Goal: Transaction & Acquisition: Purchase product/service

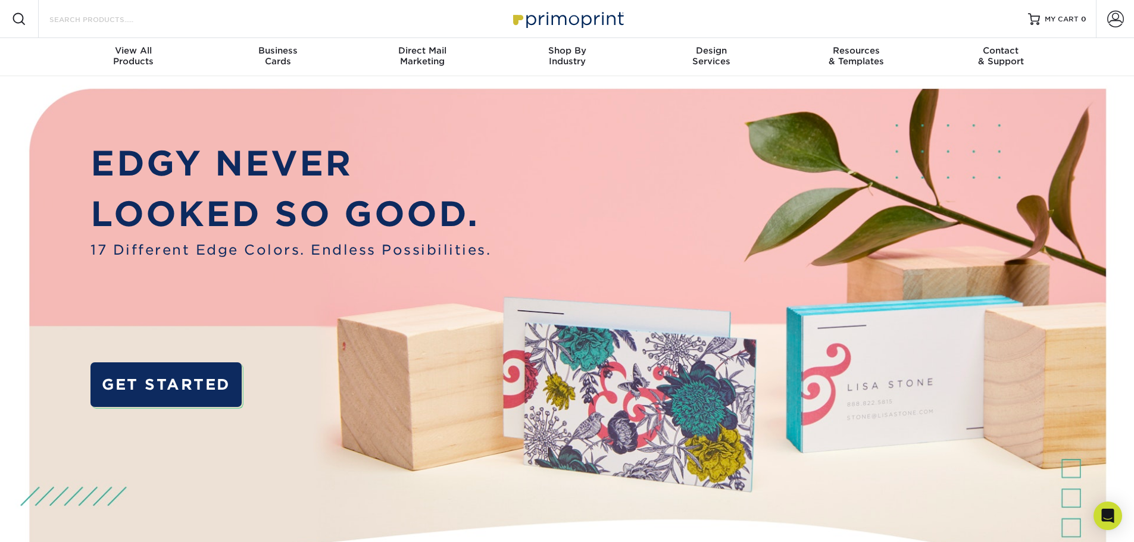
click at [99, 15] on input "Search Products" at bounding box center [106, 19] width 116 height 14
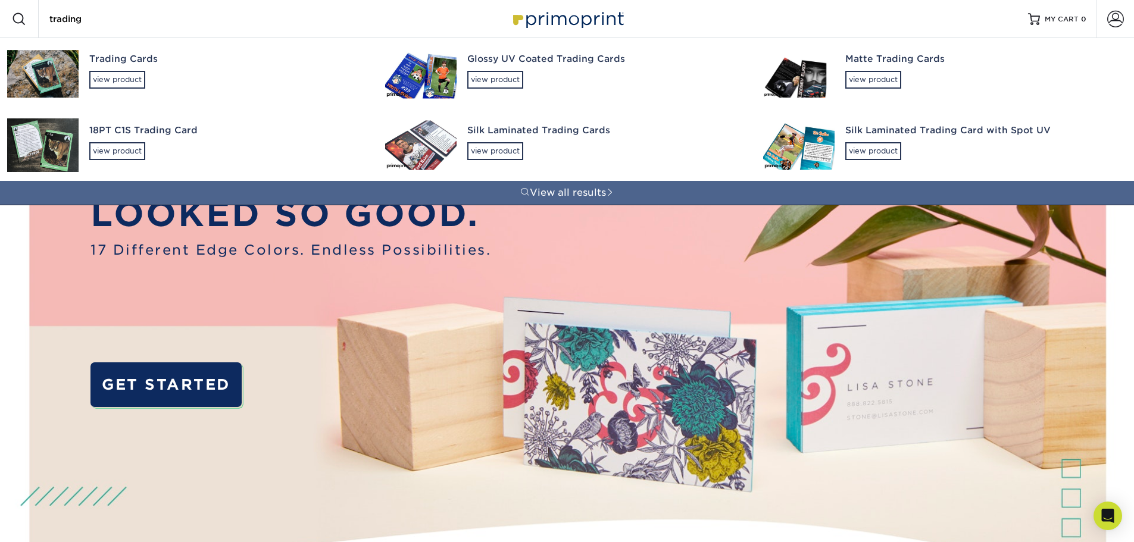
type input "trading"
click at [51, 67] on img at bounding box center [42, 74] width 71 height 48
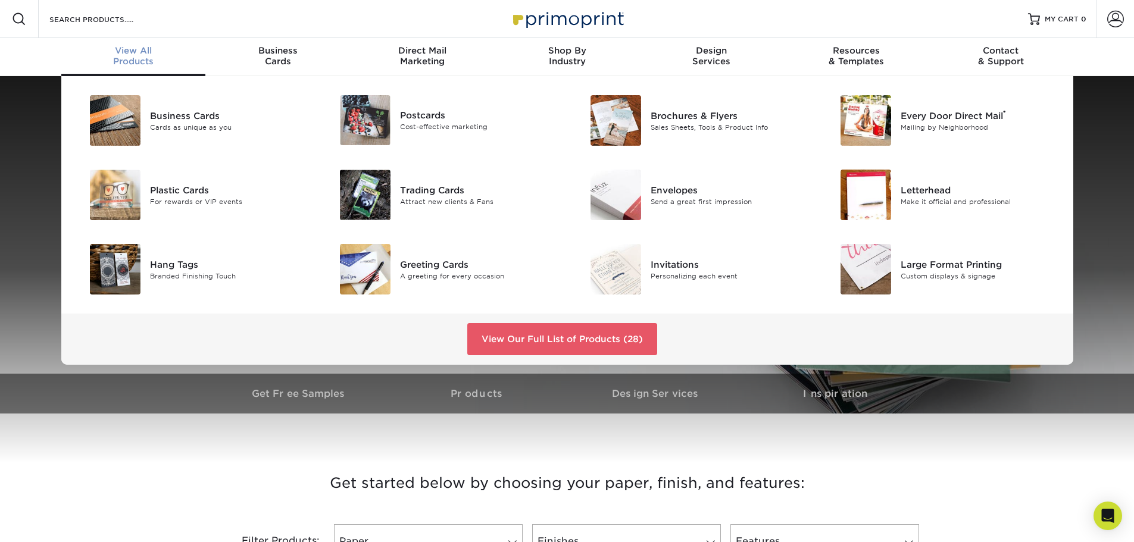
click at [1106, 233] on div "Business Cards Cards as unique as you Postcards Cost-effective marketing ®" at bounding box center [567, 220] width 1134 height 289
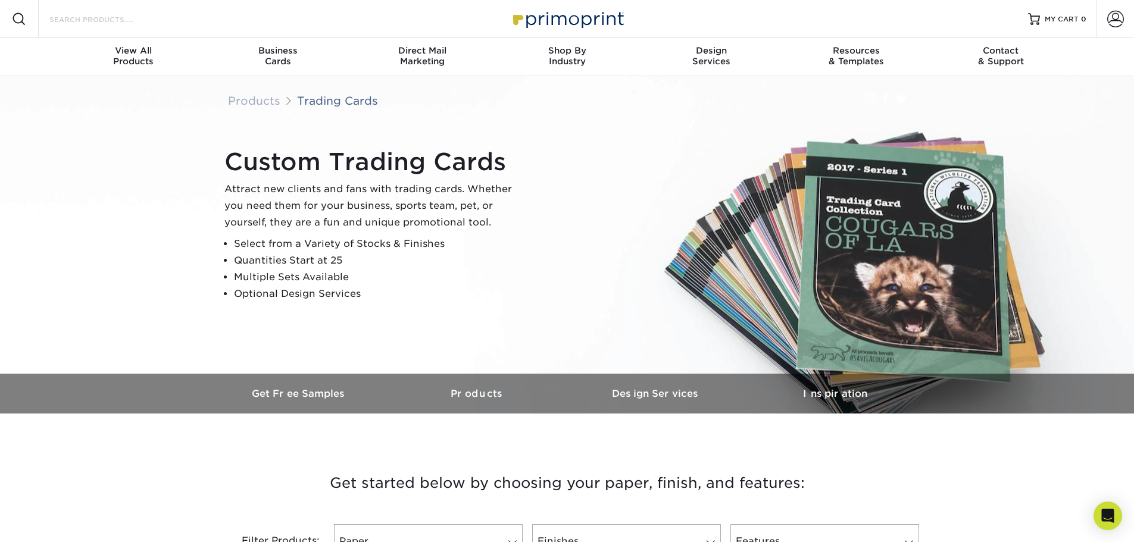
click at [123, 20] on input "Search Products" at bounding box center [106, 19] width 116 height 14
click at [1118, 20] on span at bounding box center [1115, 19] width 17 height 17
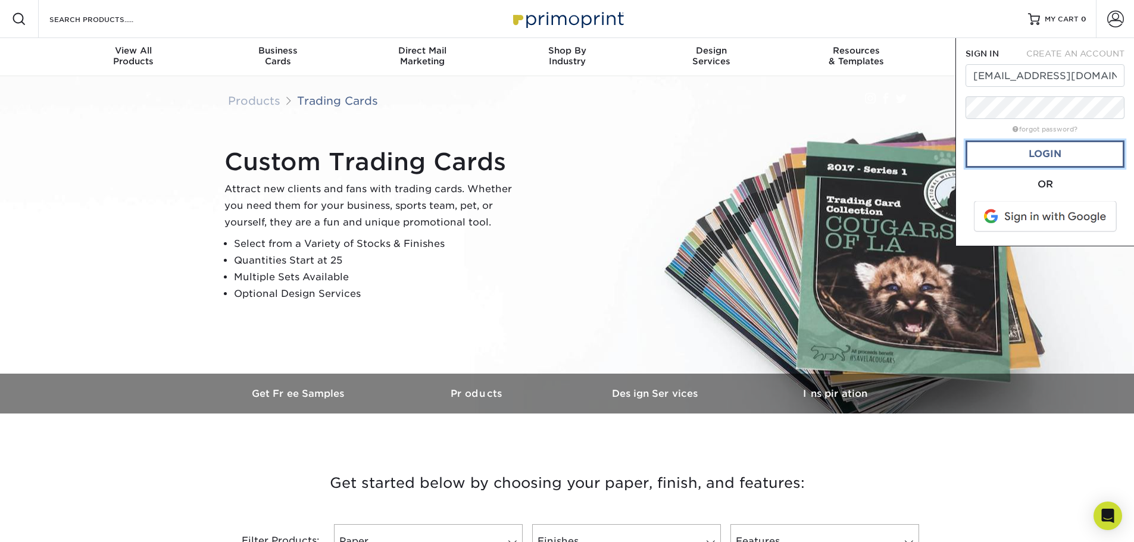
click at [1034, 147] on link "Login" at bounding box center [1044, 153] width 159 height 27
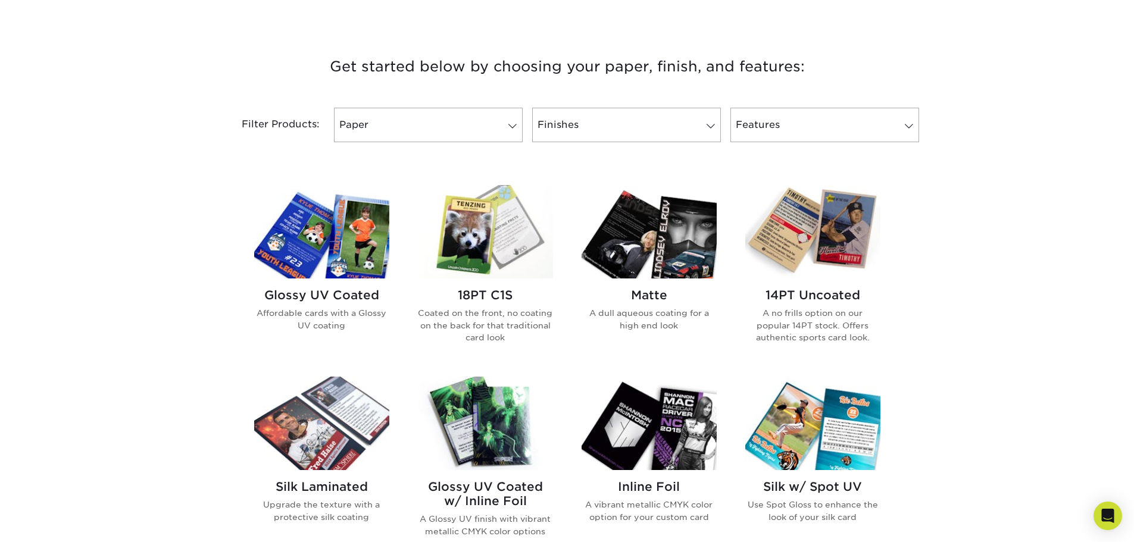
scroll to position [476, 0]
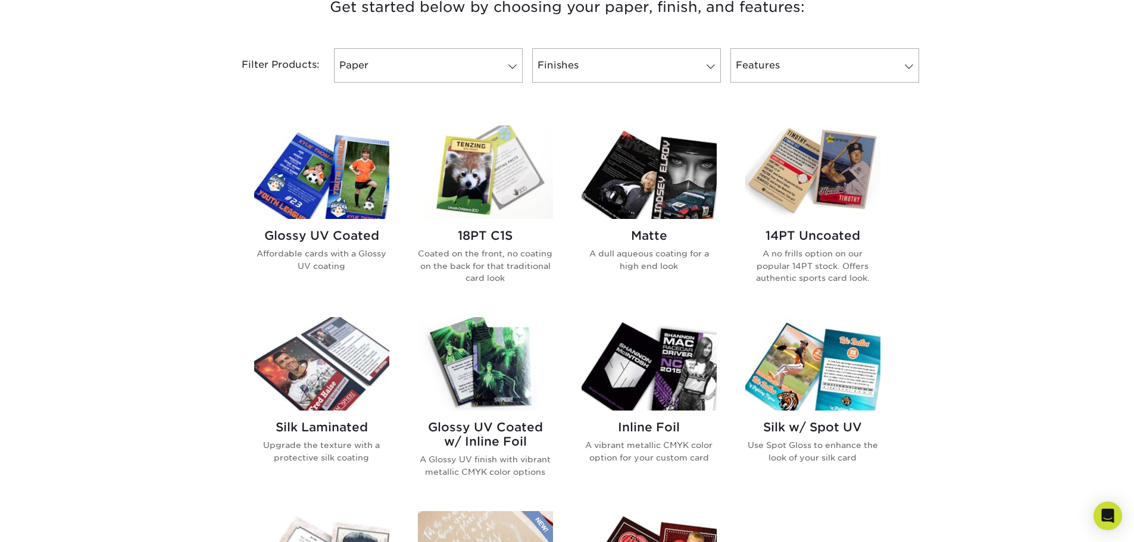
click at [654, 228] on div "Matte A dull aqueous coating for a high end look" at bounding box center [648, 255] width 135 height 72
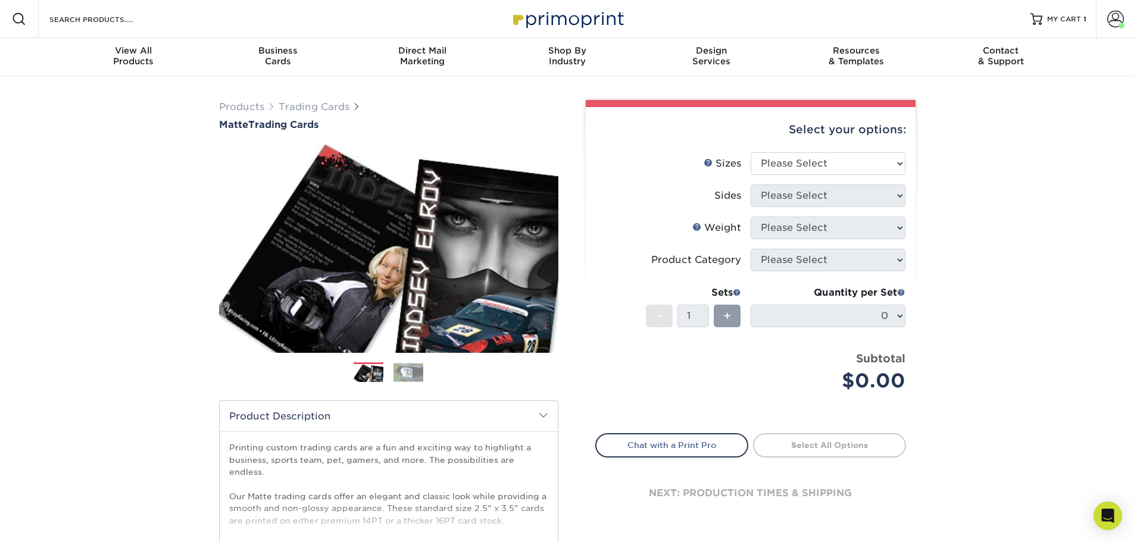
select select "2.50x3.50"
click at [751, 152] on select "Please Select 2.5" x 3.5"" at bounding box center [828, 163] width 155 height 23
click at [896, 194] on select "Please Select Print Both Sides Print Front Only" at bounding box center [828, 196] width 155 height 23
select select "13abbda7-1d64-4f25-8bb2-c179b224825d"
click at [751, 185] on select "Please Select Print Both Sides Print Front Only" at bounding box center [828, 196] width 155 height 23
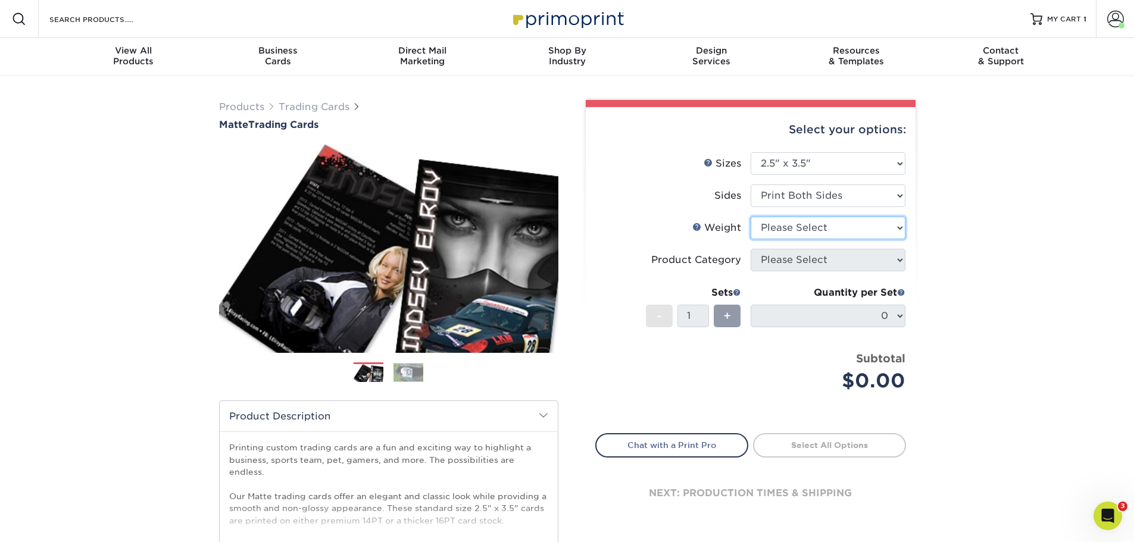
click at [895, 228] on select "Please Select 16PT 14PT" at bounding box center [828, 228] width 155 height 23
select select "14PT"
click at [751, 217] on select "Please Select 16PT 14PT" at bounding box center [828, 228] width 155 height 23
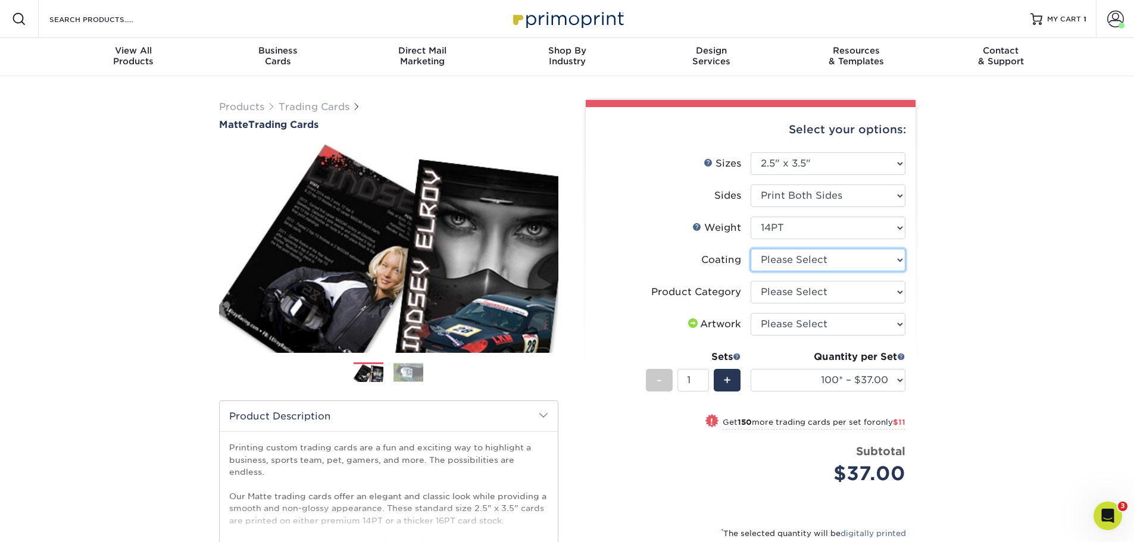
click at [898, 263] on select at bounding box center [828, 260] width 155 height 23
select select "121bb7b5-3b4d-429f-bd8d-bbf80e953313"
click at [751, 249] on select at bounding box center [828, 260] width 155 height 23
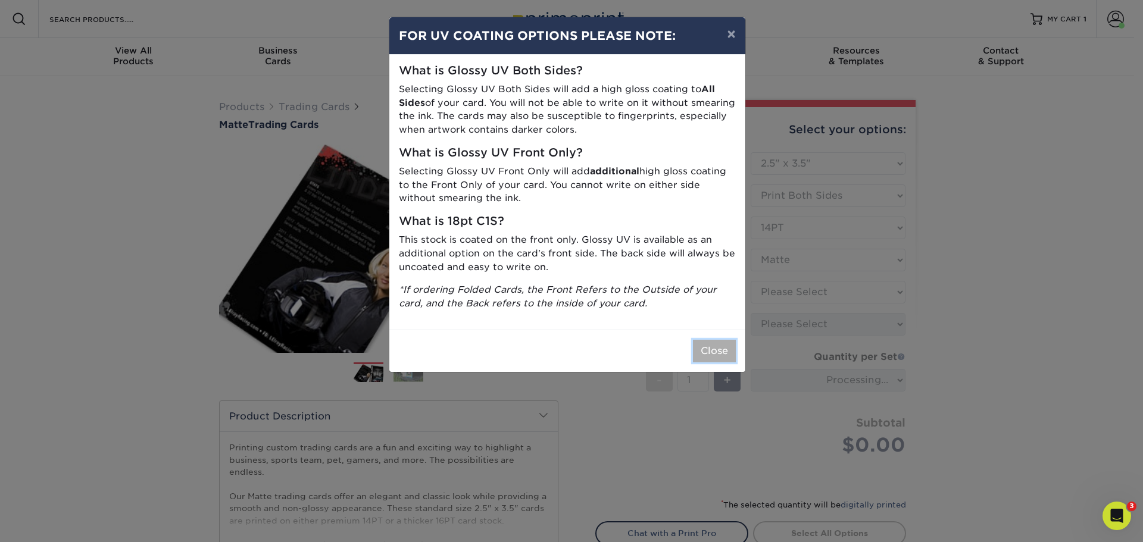
click at [720, 352] on button "Close" at bounding box center [714, 351] width 43 height 23
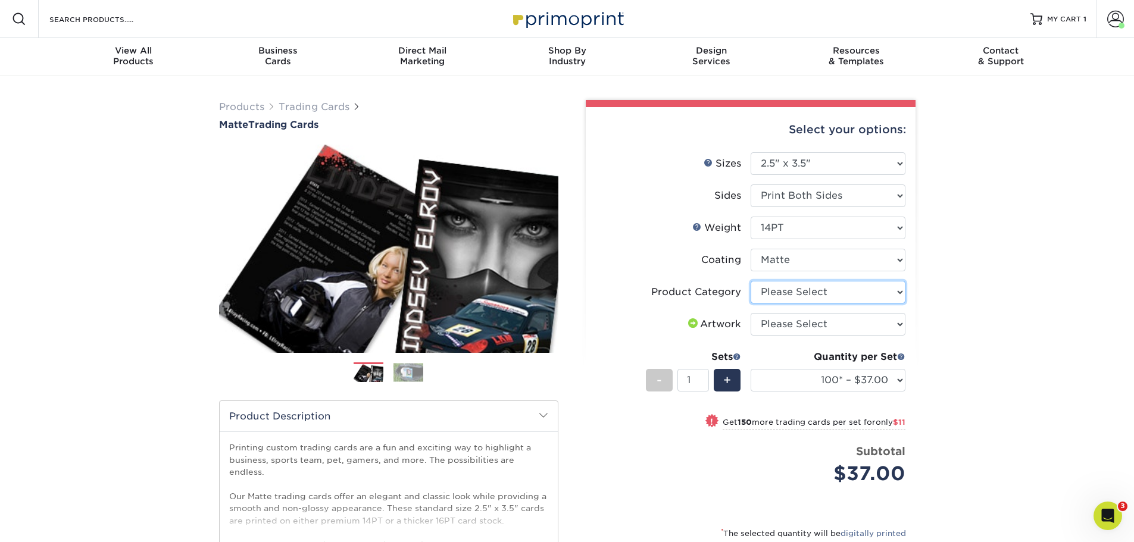
click at [896, 297] on select "Please Select Trading Cards" at bounding box center [828, 292] width 155 height 23
select select "c2f9bce9-36c2-409d-b101-c29d9d031e18"
click at [751, 281] on select "Please Select Trading Cards" at bounding box center [828, 292] width 155 height 23
click at [878, 326] on select "Please Select I will upload files I need a design - $100" at bounding box center [828, 324] width 155 height 23
select select "upload"
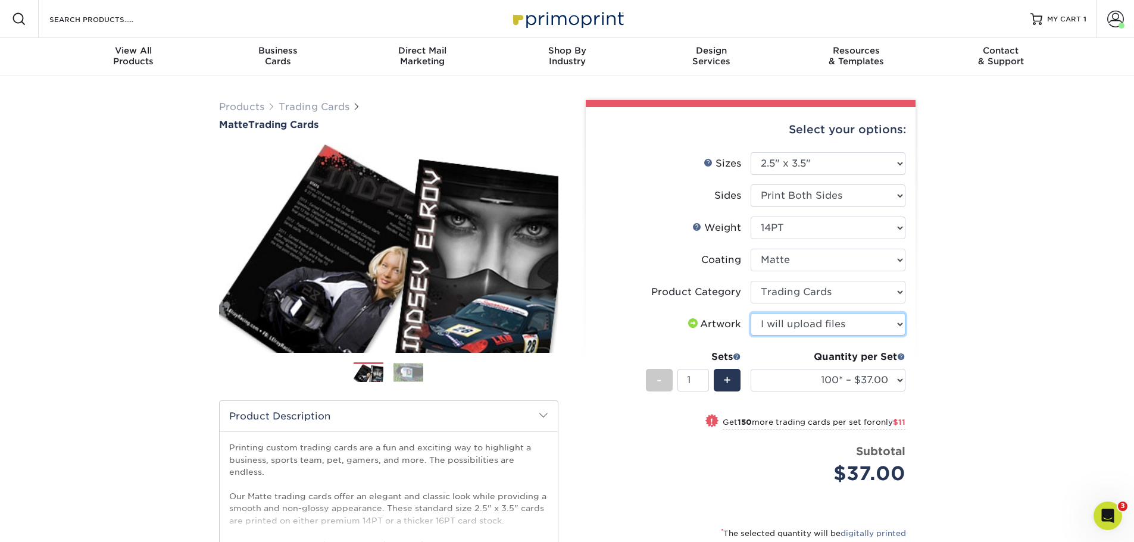
click at [751, 313] on select "Please Select I will upload files I need a design - $100" at bounding box center [828, 324] width 155 height 23
click at [894, 381] on select "100* – $37.00 250* – $48.00 500* – $59.00 1000 – $72.00 2500 – $144.00 5000 – $…" at bounding box center [828, 380] width 155 height 23
select select "250* – $48.00"
click at [751, 369] on select "100* – $37.00 250* – $48.00 500* – $59.00 1000 – $72.00 2500 – $144.00 5000 – $…" at bounding box center [828, 380] width 155 height 23
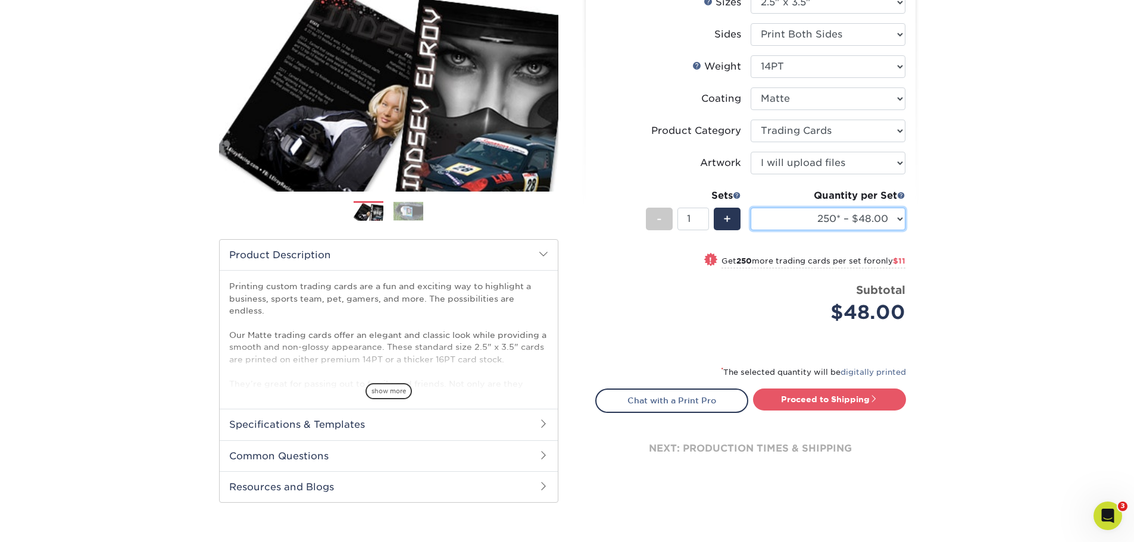
scroll to position [179, 0]
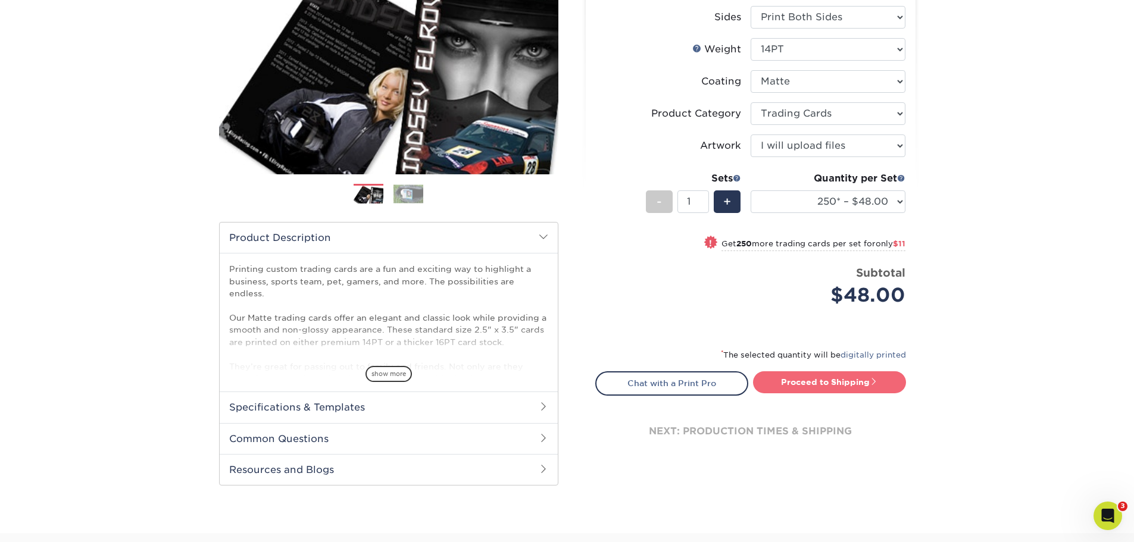
click at [796, 386] on link "Proceed to Shipping" at bounding box center [829, 381] width 153 height 21
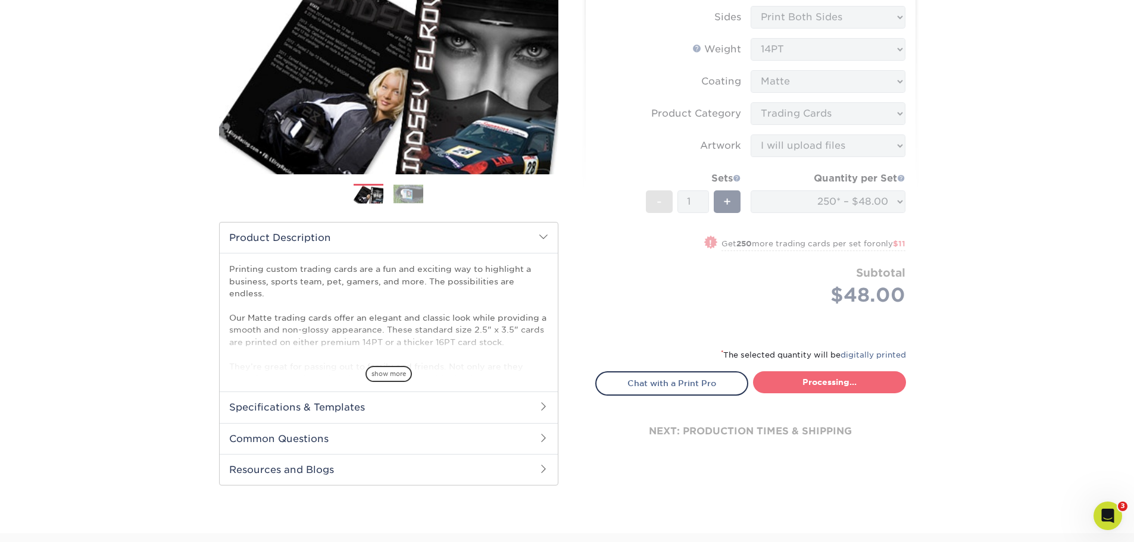
type input "Set 1"
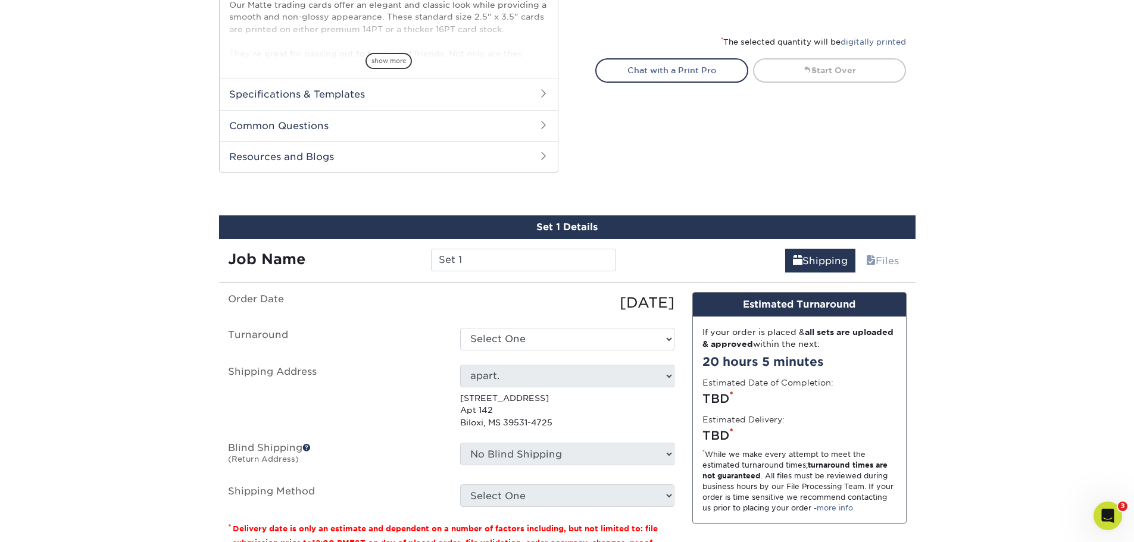
scroll to position [606, 0]
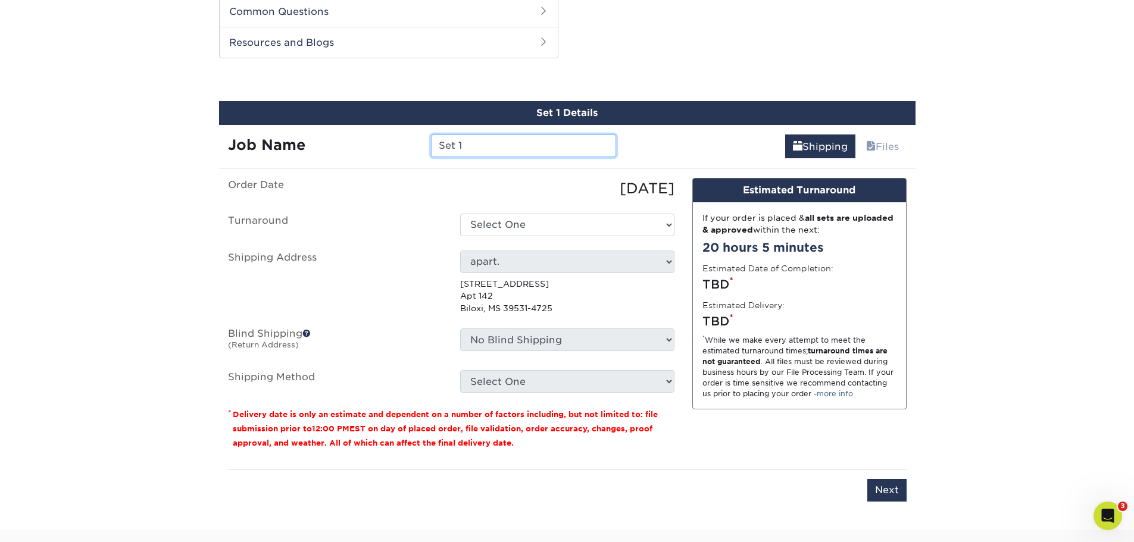
click at [484, 149] on input "Set 1" at bounding box center [523, 146] width 185 height 23
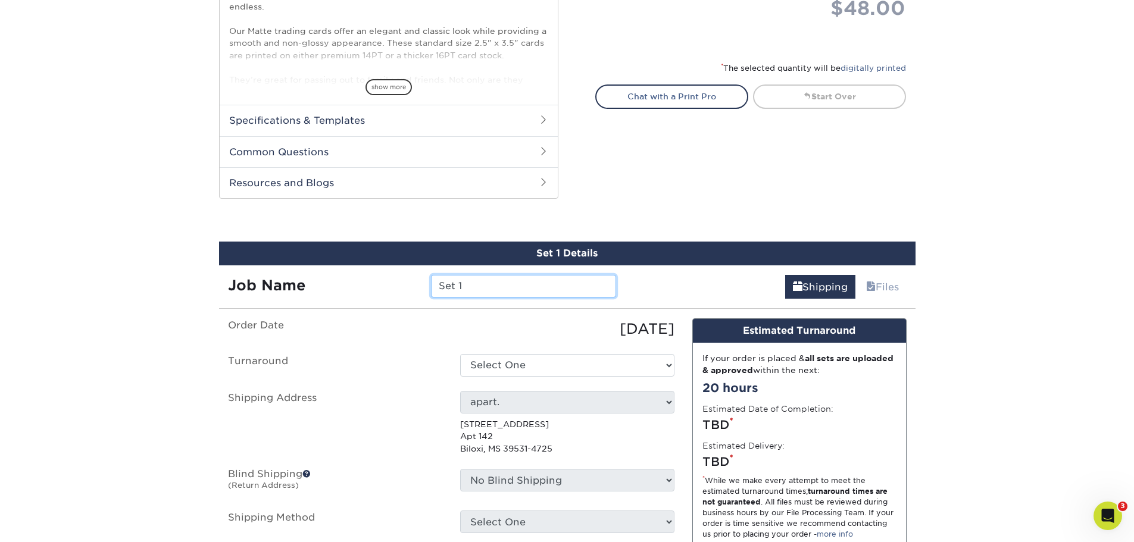
scroll to position [487, 0]
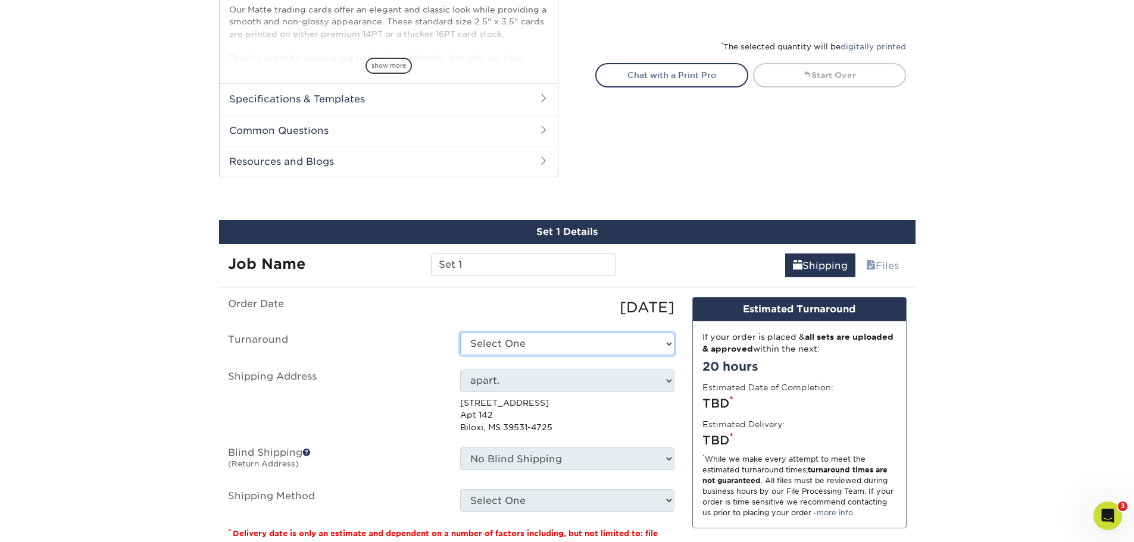
click at [499, 341] on select "Select One 2-4 Business Days 2 Day Next Business Day" at bounding box center [567, 344] width 214 height 23
select select "c9edfea6-fda4-4f39-a21f-ba96c08f9d11"
click at [512, 403] on p "151 Grande View Dr Apt 142 Biloxi, MS 39531-4725" at bounding box center [567, 415] width 214 height 36
click at [499, 420] on p "151 Grande View Dr Apt 142 Biloxi, MS 39531-4725" at bounding box center [567, 415] width 214 height 36
click at [478, 432] on p "151 Grande View Dr Apt 142 Biloxi, MS 39531-4725" at bounding box center [567, 415] width 214 height 36
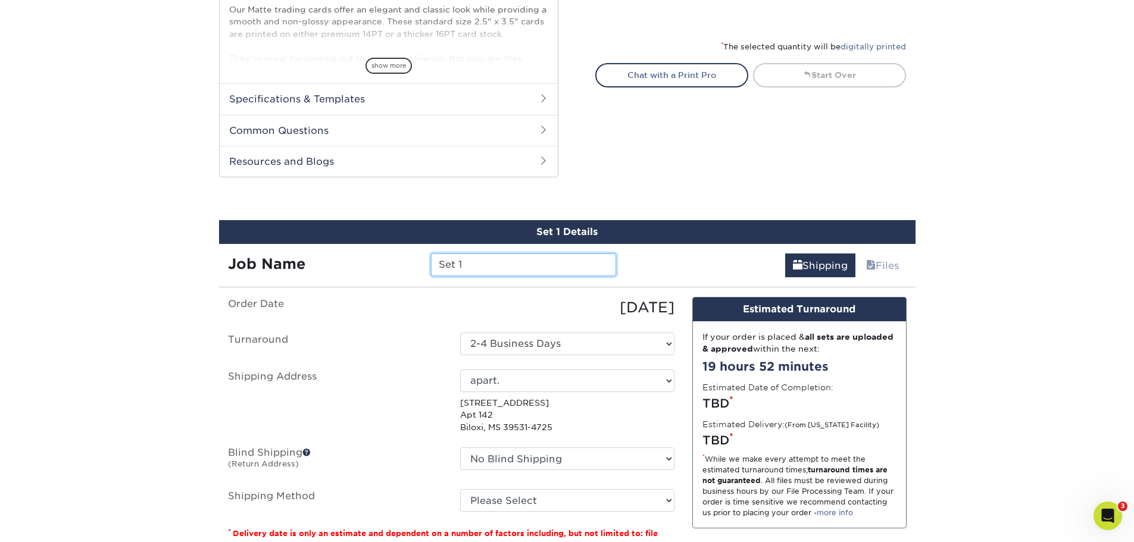
click at [531, 264] on input "Set 1" at bounding box center [523, 265] width 185 height 23
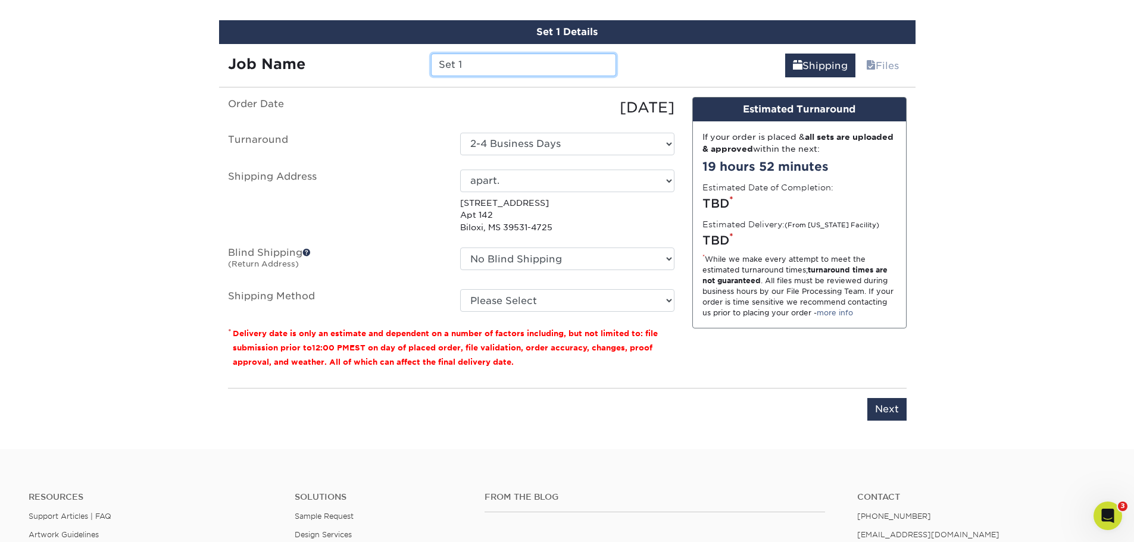
scroll to position [665, 0]
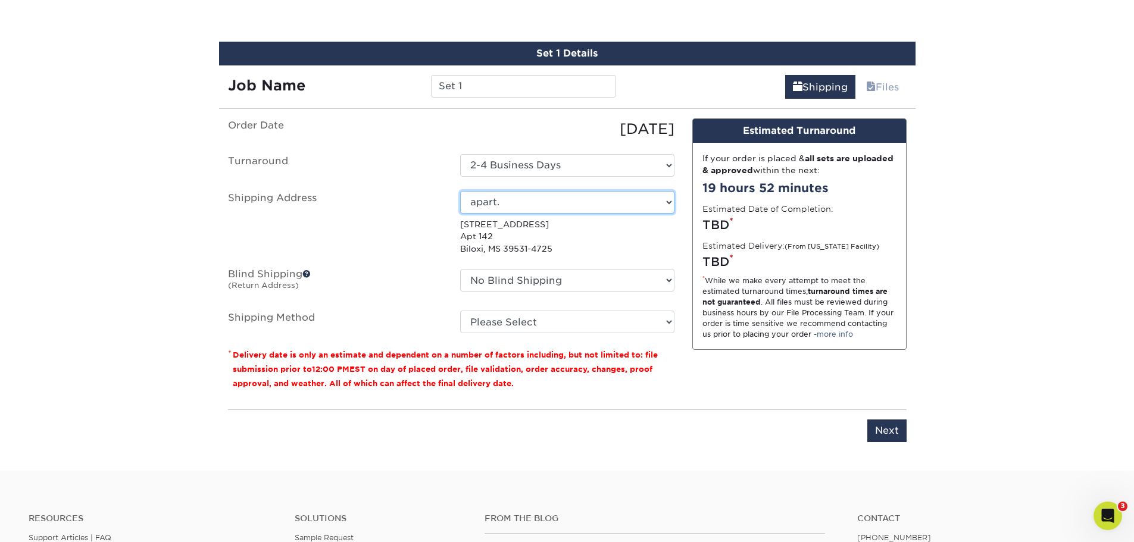
click at [520, 204] on select "Select One Alex apart. APO Japan Maine + Add New Address" at bounding box center [567, 202] width 214 height 23
select select "286641"
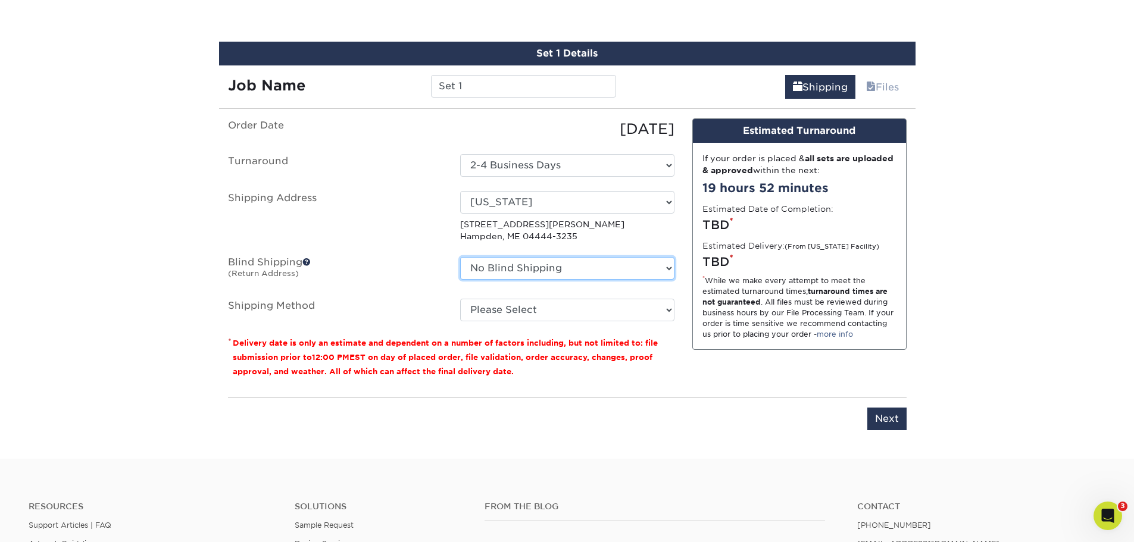
click at [587, 267] on select "No Blind Shipping Alex apart. APO Japan Maine + Add New Address" at bounding box center [567, 268] width 214 height 23
click at [460, 257] on select "No Blind Shipping Alex apart. APO Japan Maine + Add New Address" at bounding box center [567, 268] width 214 height 23
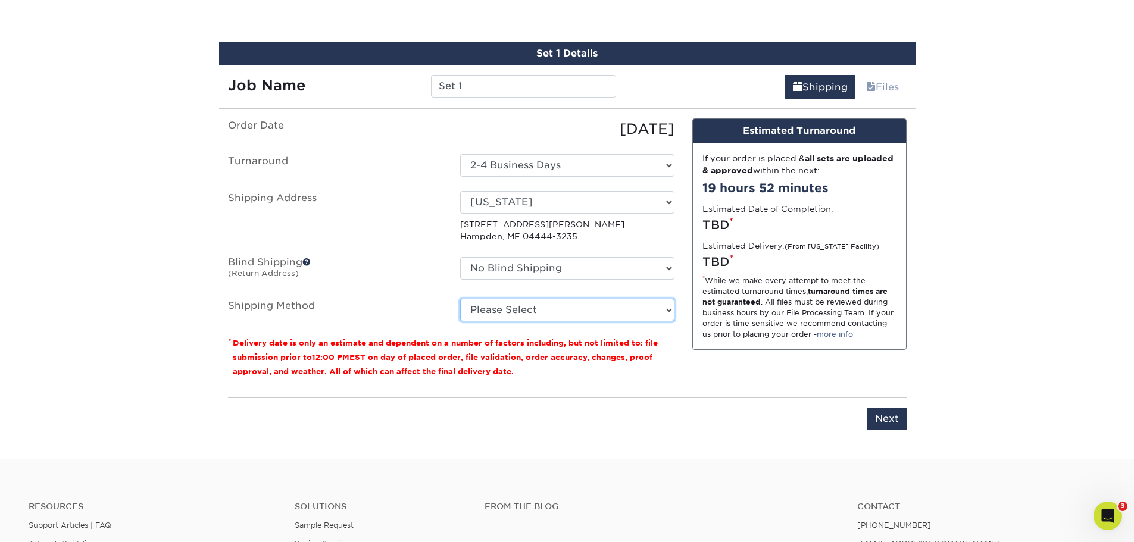
click at [524, 305] on select "Please Select 3 Day Shipping Service (+$22.71) 2 Day Air Shipping (+$23.18) Gro…" at bounding box center [567, 310] width 214 height 23
select select "12"
click at [460, 299] on select "Please Select 3 Day Shipping Service (+$22.71) 2 Day Air Shipping (+$23.18) Gro…" at bounding box center [567, 310] width 214 height 23
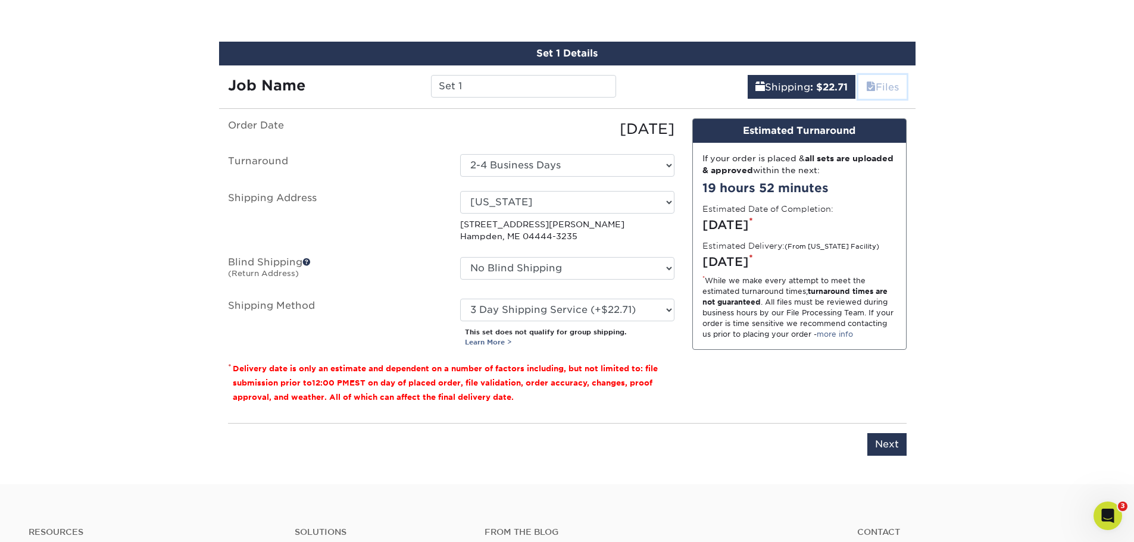
click at [878, 88] on link "Files" at bounding box center [882, 87] width 48 height 24
click at [886, 87] on link "Files" at bounding box center [882, 87] width 48 height 24
click at [886, 89] on link "Files" at bounding box center [882, 87] width 48 height 24
click at [497, 86] on input "Set 1" at bounding box center [523, 86] width 185 height 23
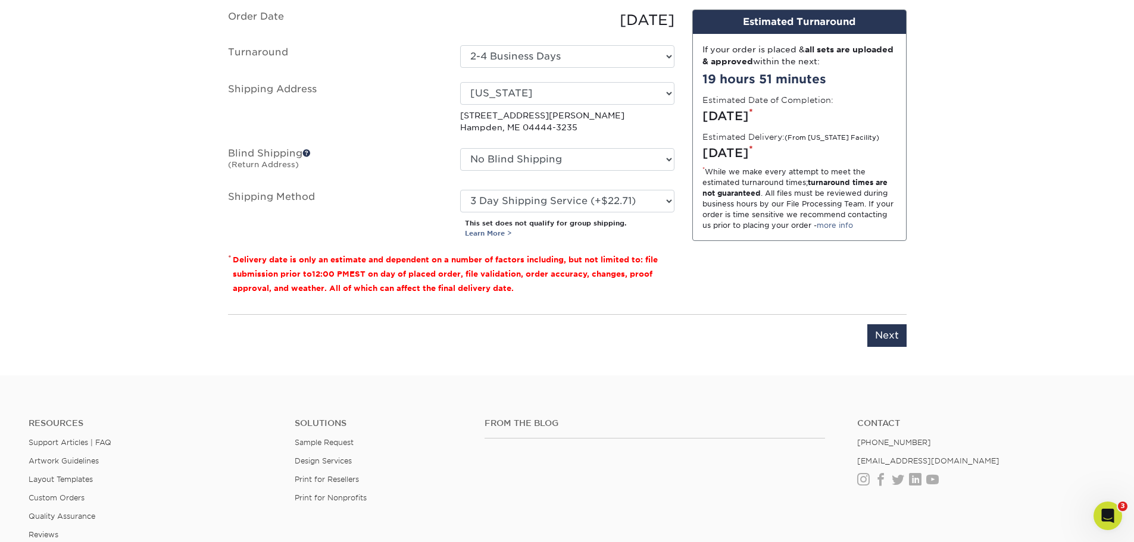
scroll to position [784, 0]
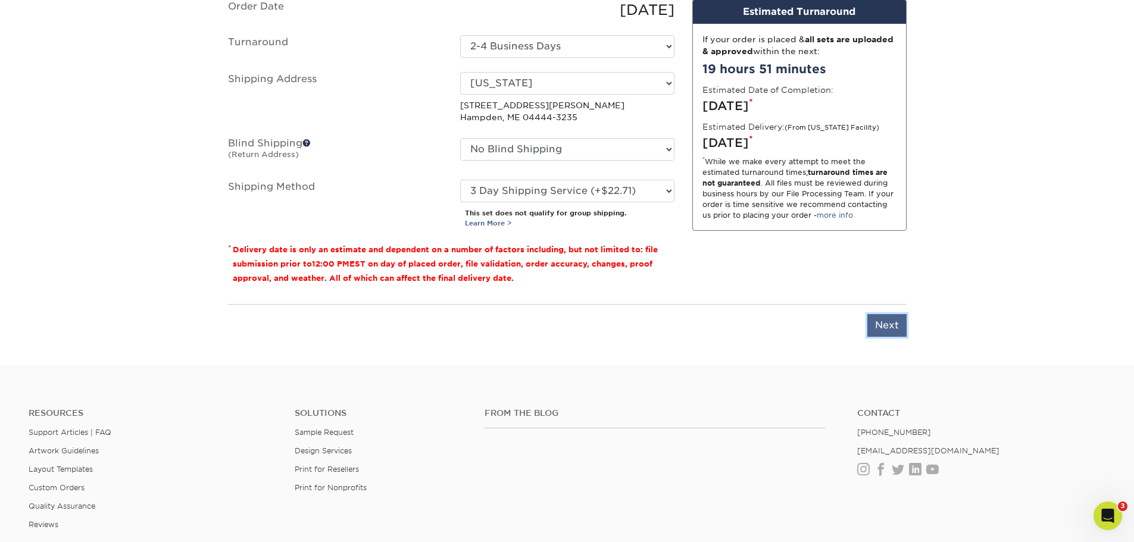
click at [891, 327] on input "Next" at bounding box center [886, 325] width 39 height 23
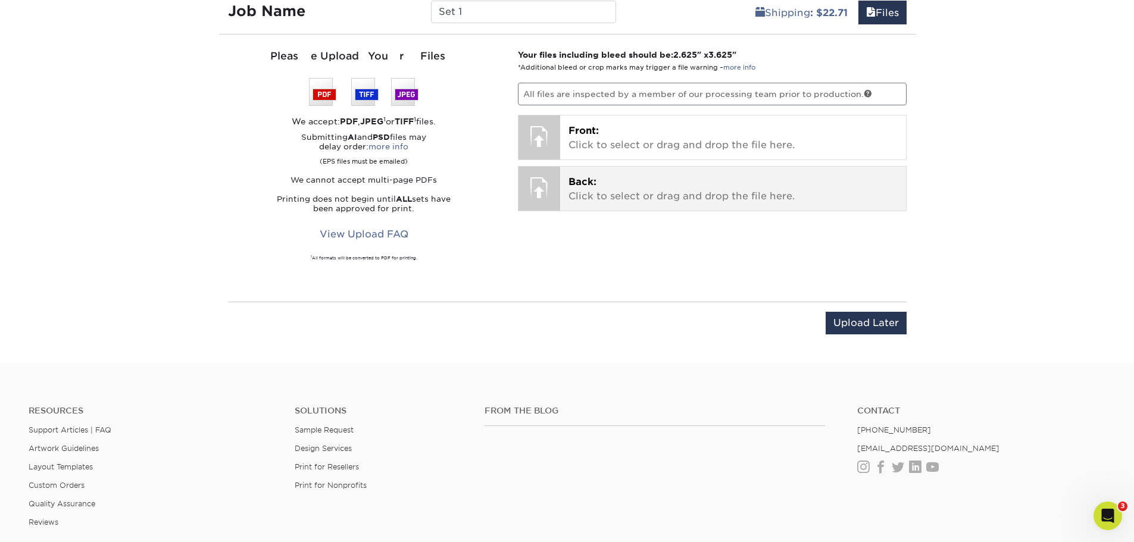
scroll to position [606, 0]
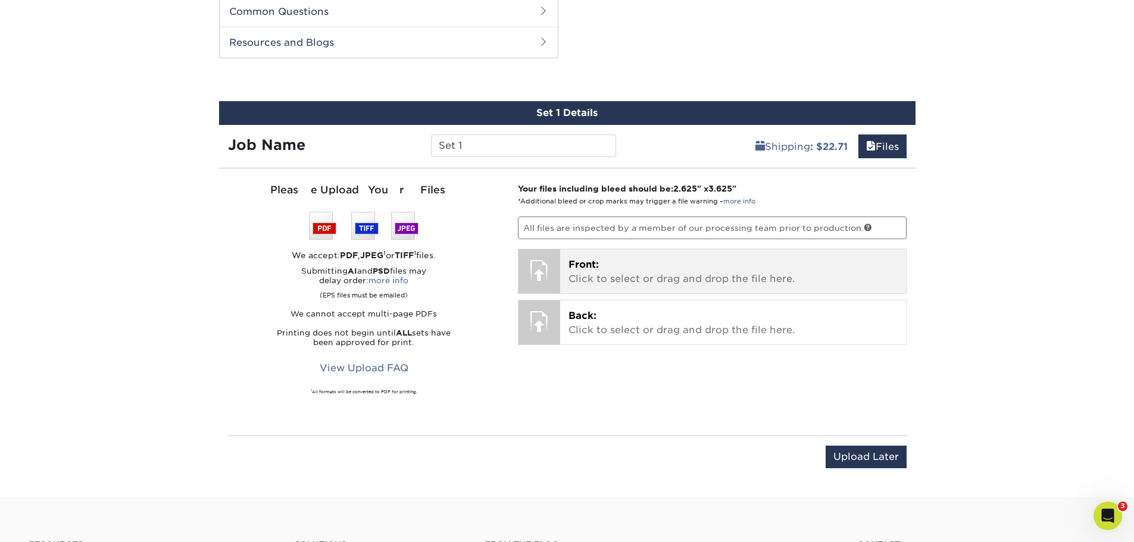
click at [690, 281] on p "Front: Click to select or drag and drop the file here." at bounding box center [732, 272] width 329 height 29
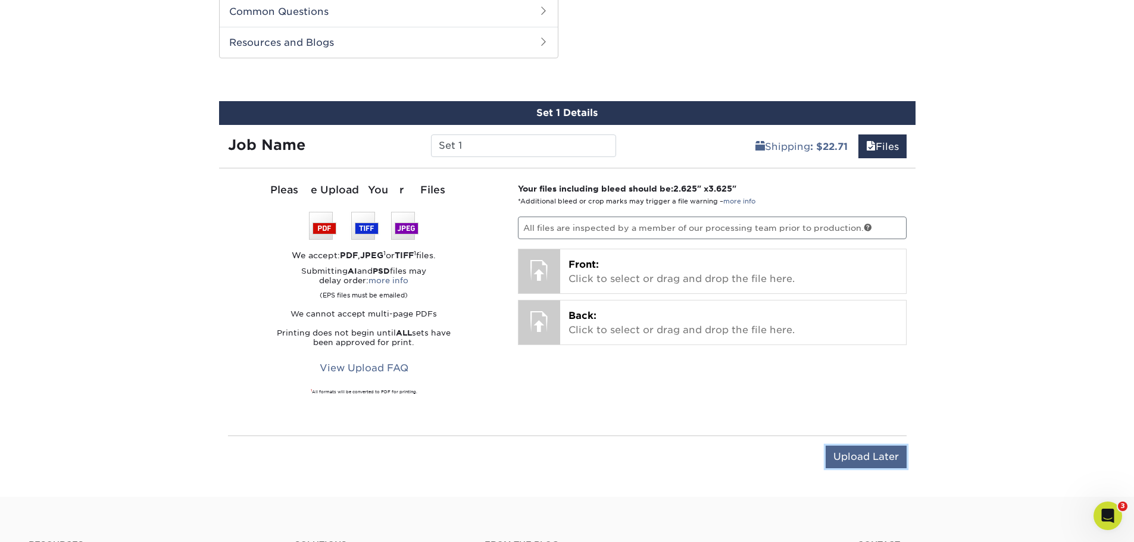
click at [864, 452] on input "Upload Later" at bounding box center [866, 457] width 81 height 23
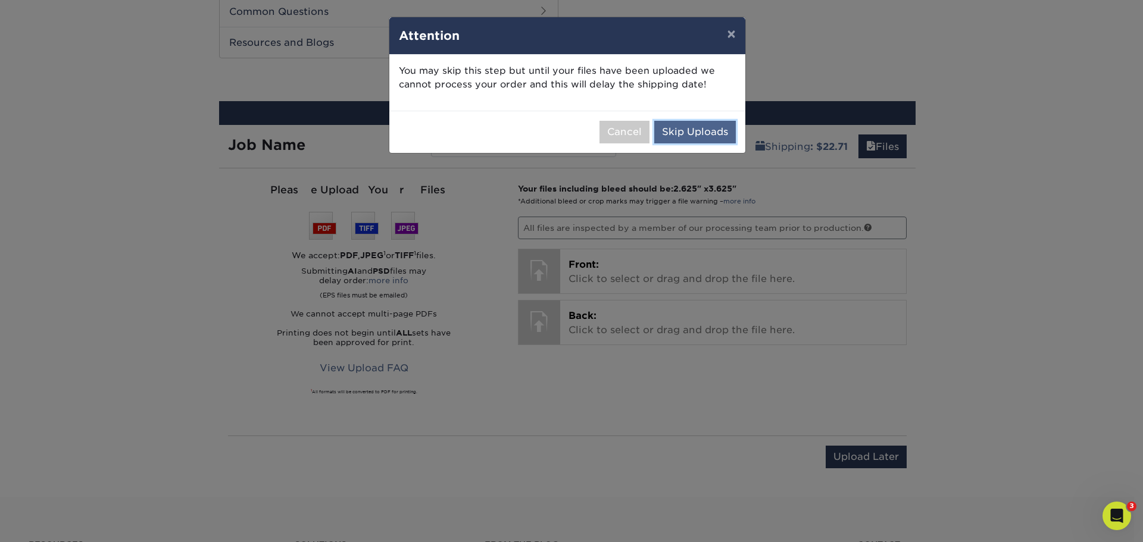
click at [696, 132] on button "Skip Uploads" at bounding box center [695, 132] width 82 height 23
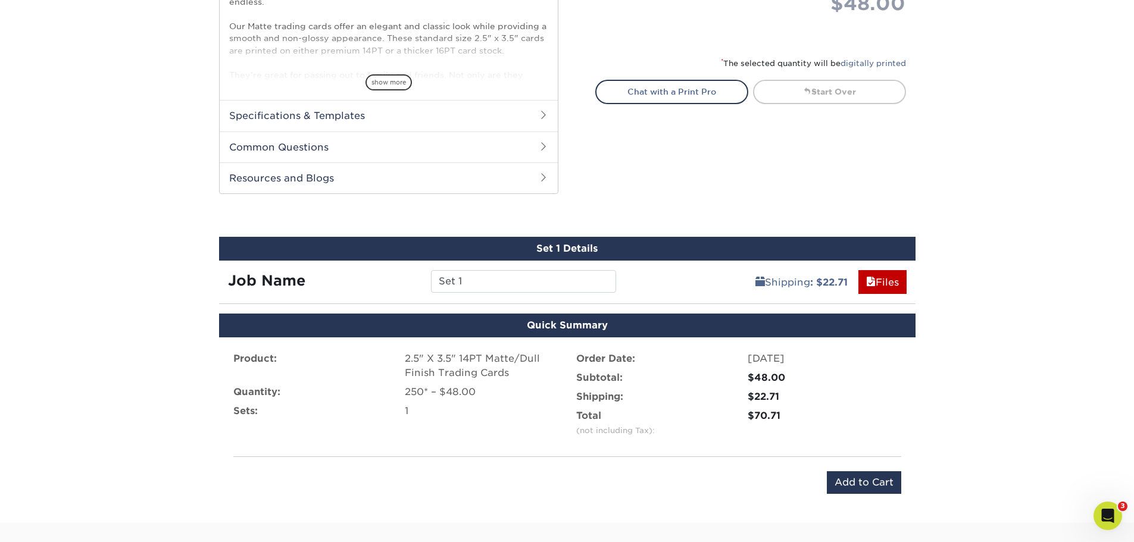
scroll to position [546, 0]
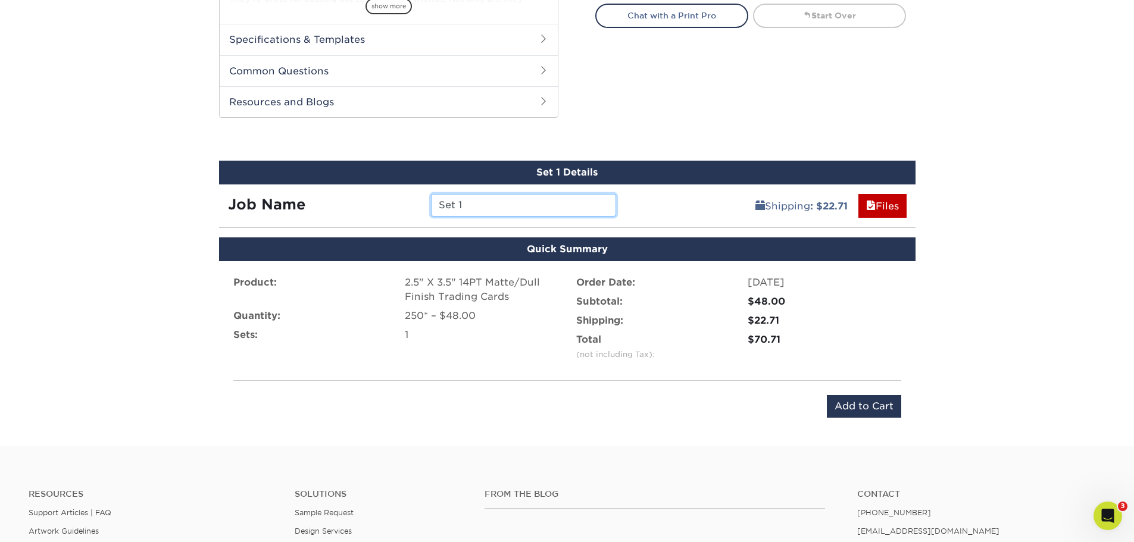
drag, startPoint x: 504, startPoint y: 204, endPoint x: 419, endPoint y: 208, distance: 85.2
click at [422, 209] on div "Set 1" at bounding box center [523, 205] width 203 height 23
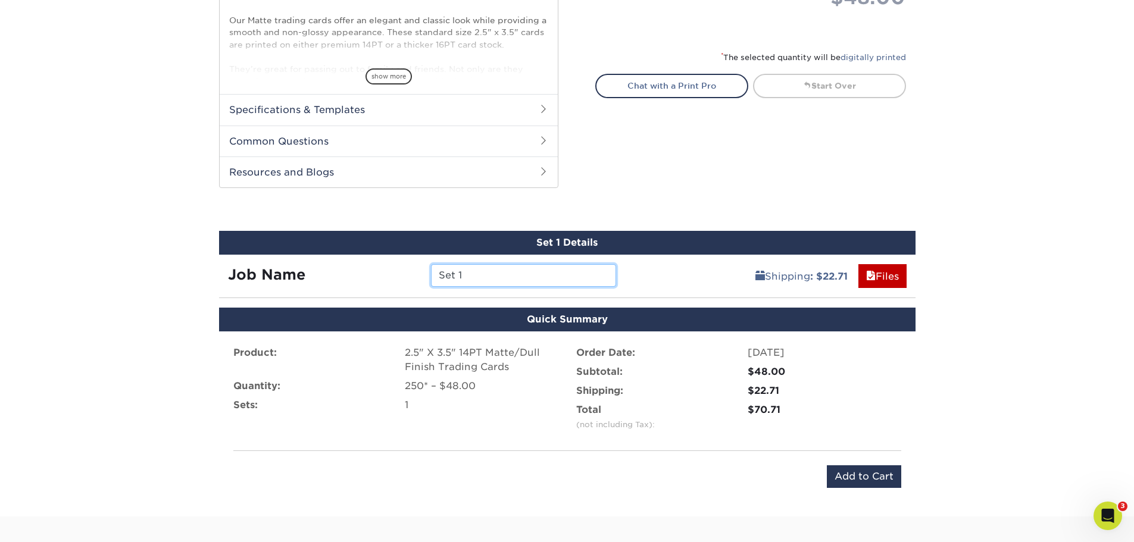
scroll to position [536, 0]
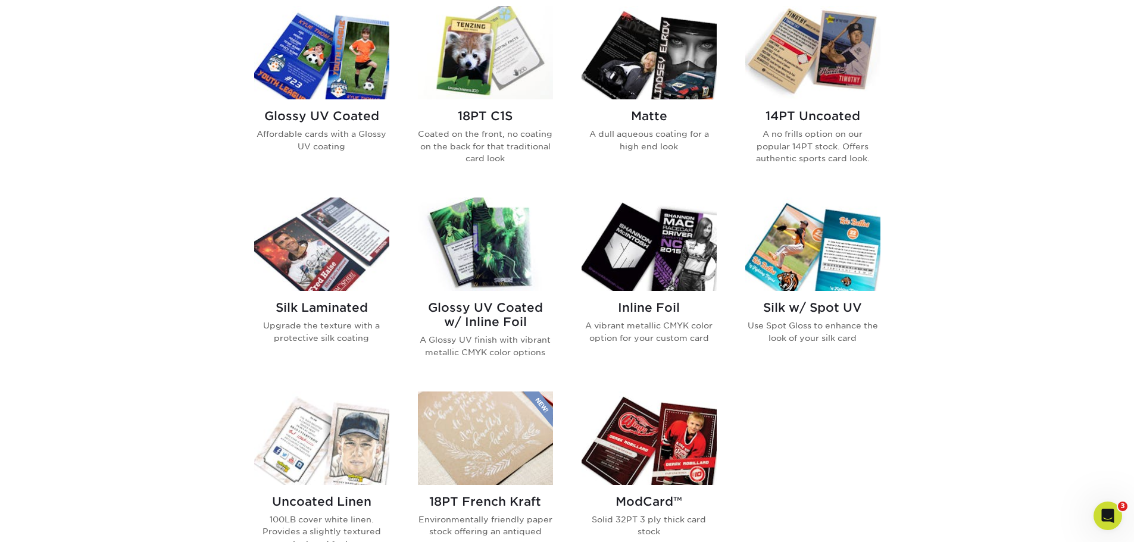
scroll to position [595, 0]
click at [665, 79] on img at bounding box center [648, 53] width 135 height 93
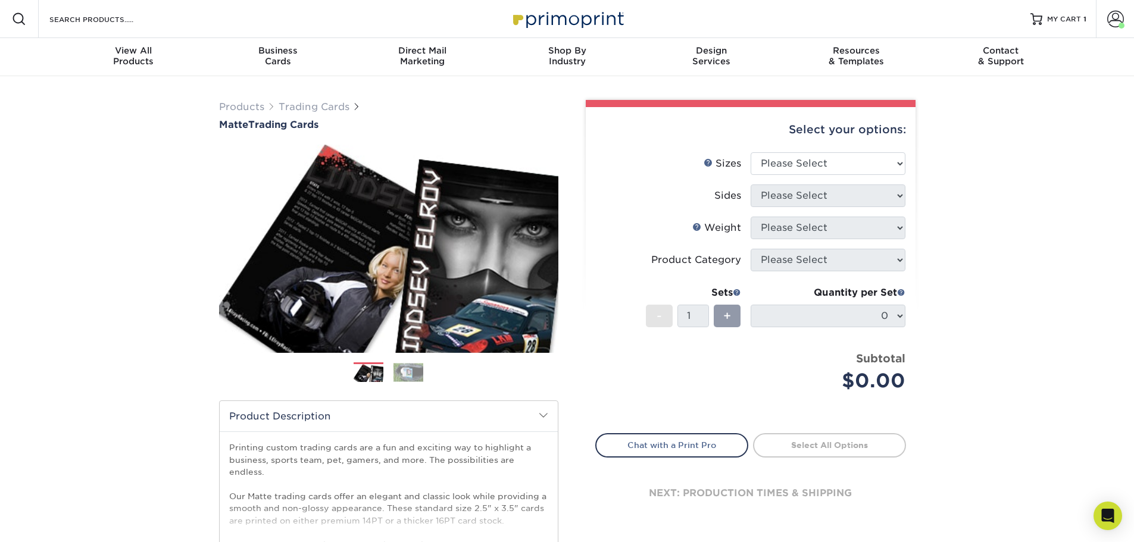
click at [399, 368] on img at bounding box center [408, 372] width 30 height 18
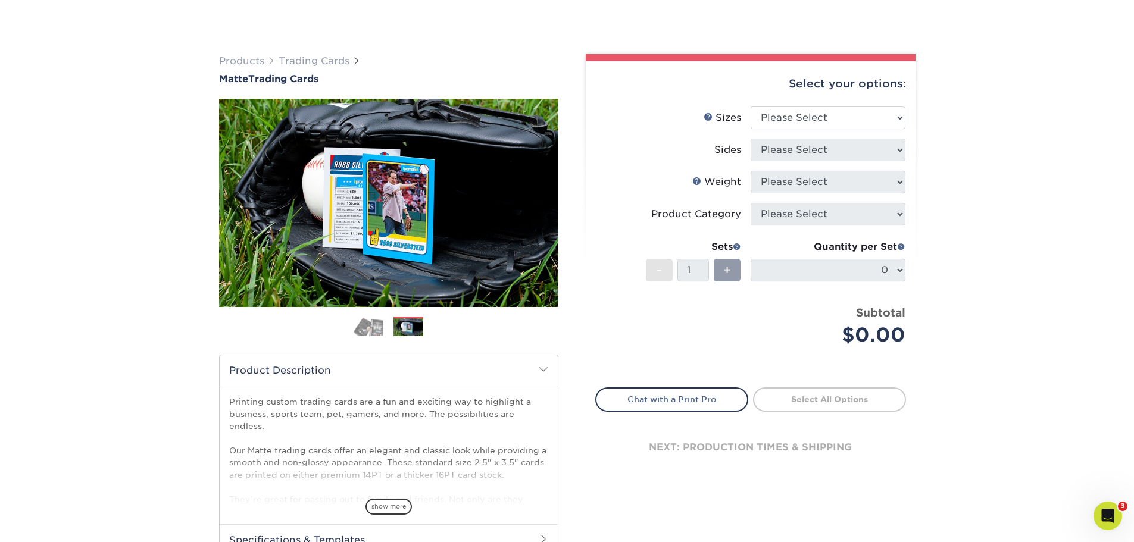
scroll to position [119, 0]
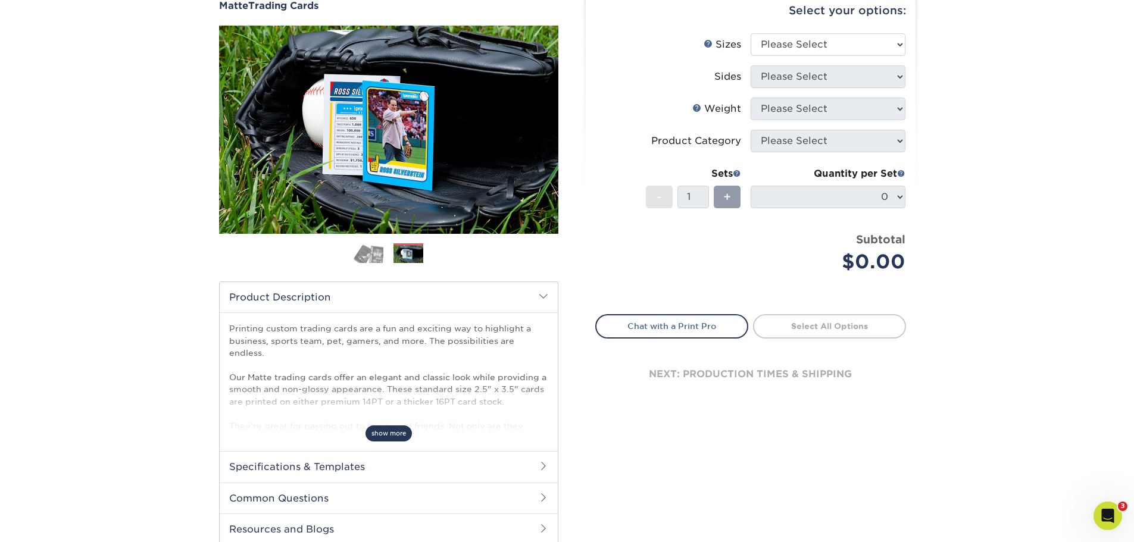
click at [390, 440] on span "show more" at bounding box center [388, 434] width 46 height 16
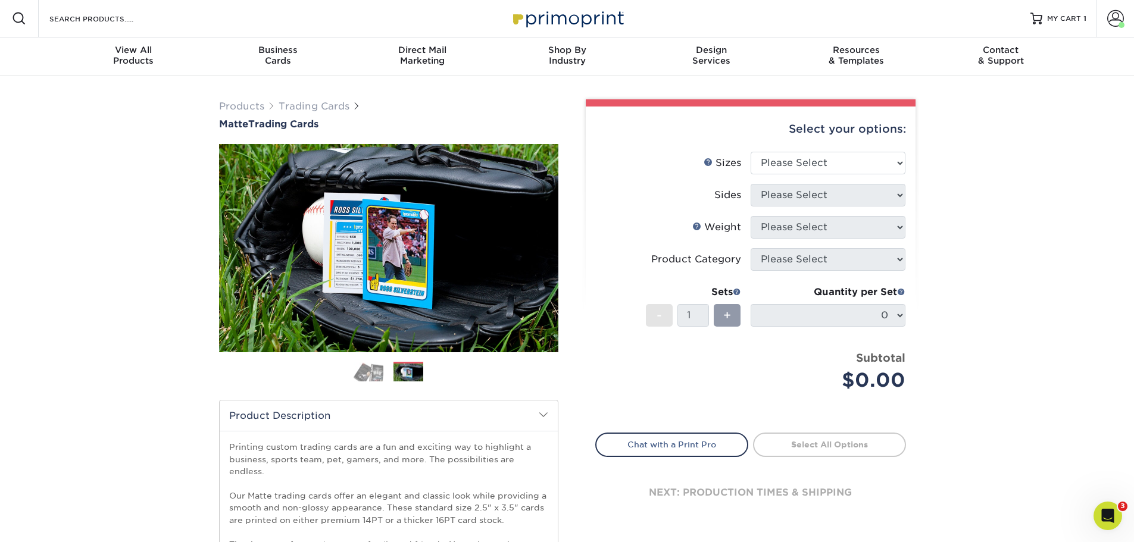
scroll to position [0, 0]
click at [896, 164] on select "Please Select 2.5" x 3.5"" at bounding box center [828, 163] width 155 height 23
select select "2.50x3.50"
click at [751, 152] on select "Please Select 2.5" x 3.5"" at bounding box center [828, 163] width 155 height 23
click at [867, 196] on select "Please Select Print Both Sides Print Front Only" at bounding box center [828, 196] width 155 height 23
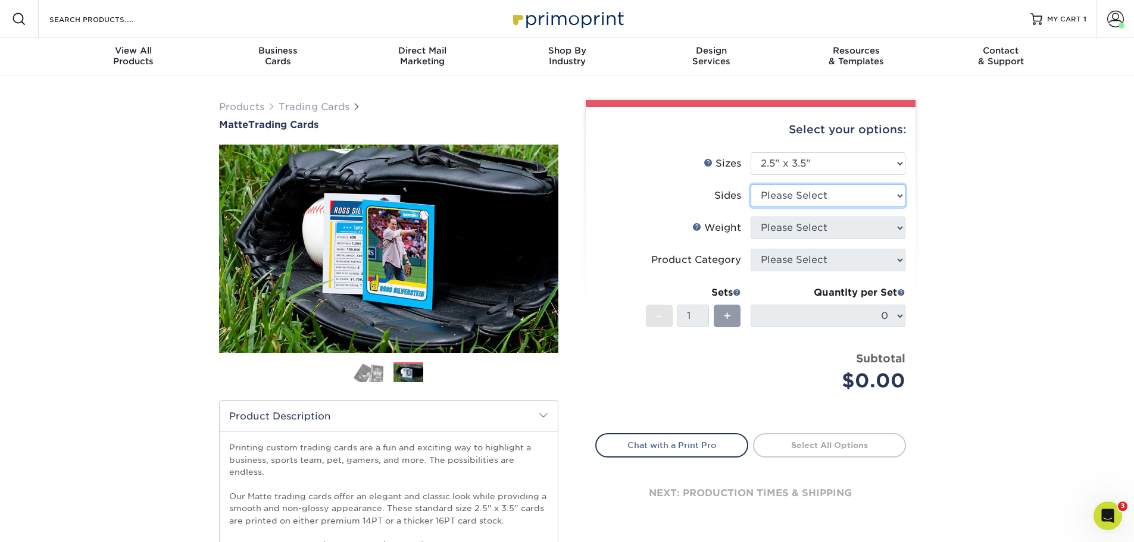
select select "13abbda7-1d64-4f25-8bb2-c179b224825d"
click at [751, 185] on select "Please Select Print Both Sides Print Front Only" at bounding box center [828, 196] width 155 height 23
click at [874, 233] on select "Please Select 16PT 14PT" at bounding box center [828, 228] width 155 height 23
select select "16PT"
click at [751, 217] on select "Please Select 16PT 14PT" at bounding box center [828, 228] width 155 height 23
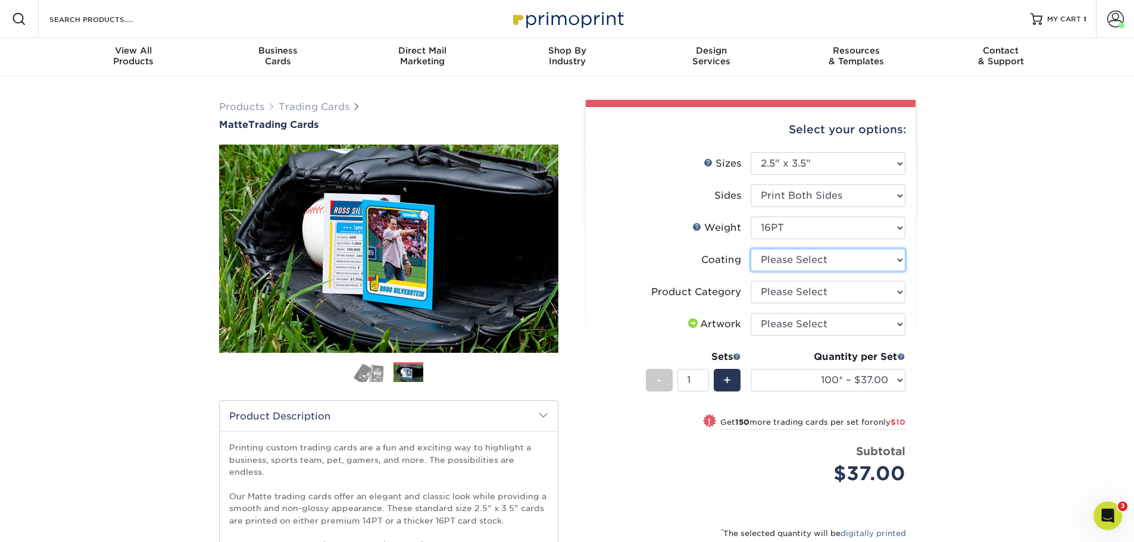
click at [873, 259] on select at bounding box center [828, 260] width 155 height 23
select select "121bb7b5-3b4d-429f-bd8d-bbf80e953313"
click at [751, 249] on select at bounding box center [828, 260] width 155 height 23
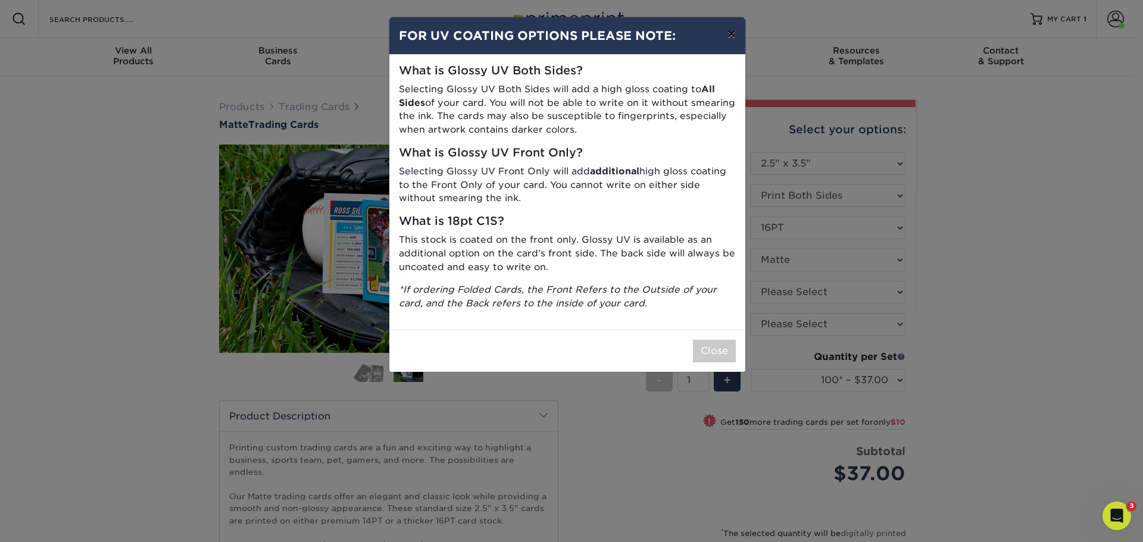
click at [729, 33] on button "×" at bounding box center [730, 33] width 27 height 33
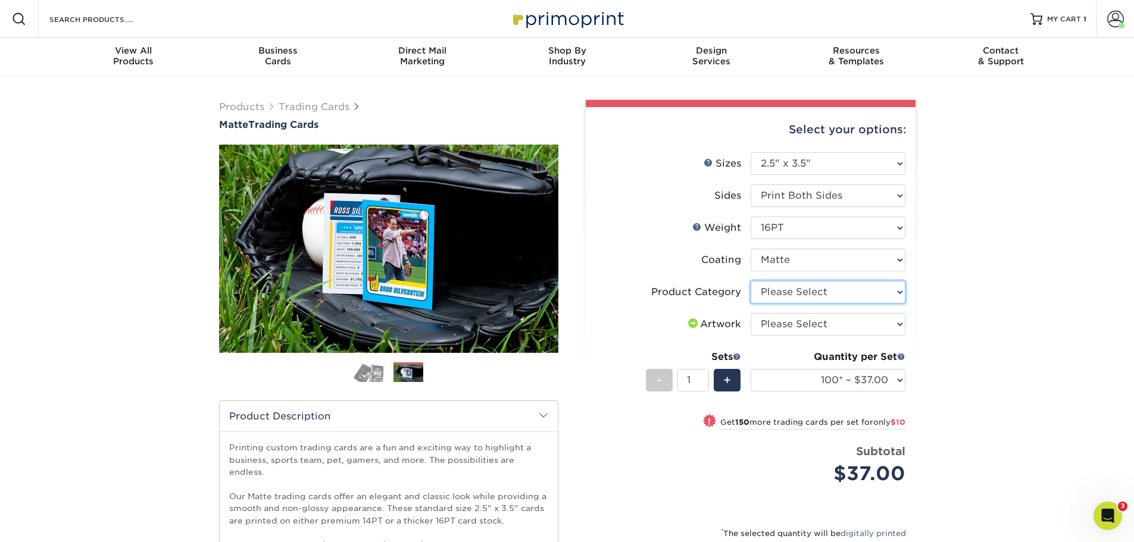
click at [815, 286] on select "Please Select Trading Cards" at bounding box center [828, 292] width 155 height 23
select select "c2f9bce9-36c2-409d-b101-c29d9d031e18"
click at [751, 281] on select "Please Select Trading Cards" at bounding box center [828, 292] width 155 height 23
click at [816, 317] on select "Please Select I will upload files I need a design - $100" at bounding box center [828, 324] width 155 height 23
select select "upload"
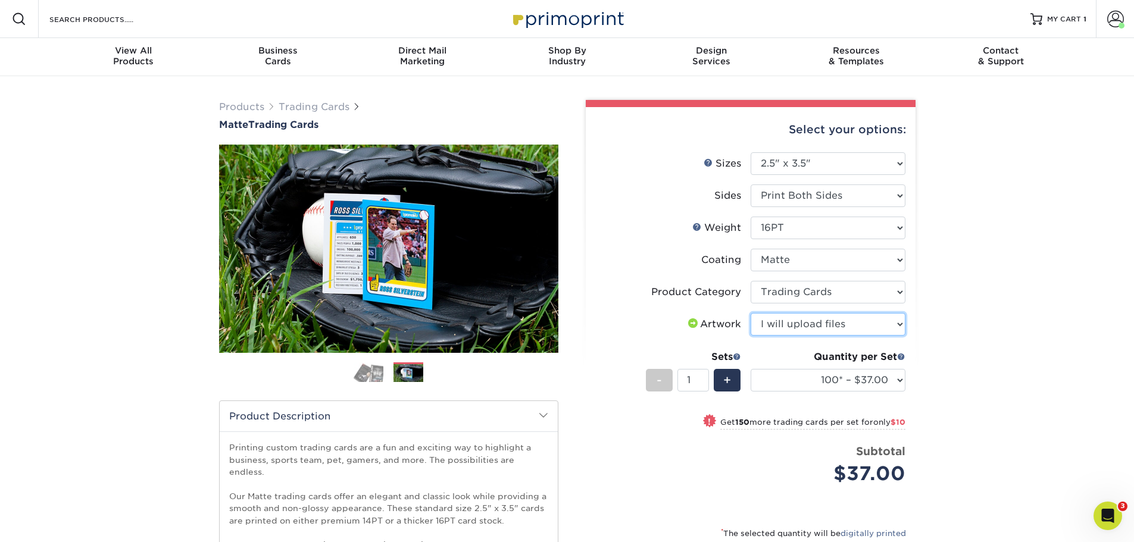
click at [751, 313] on select "Please Select I will upload files I need a design - $100" at bounding box center [828, 324] width 155 height 23
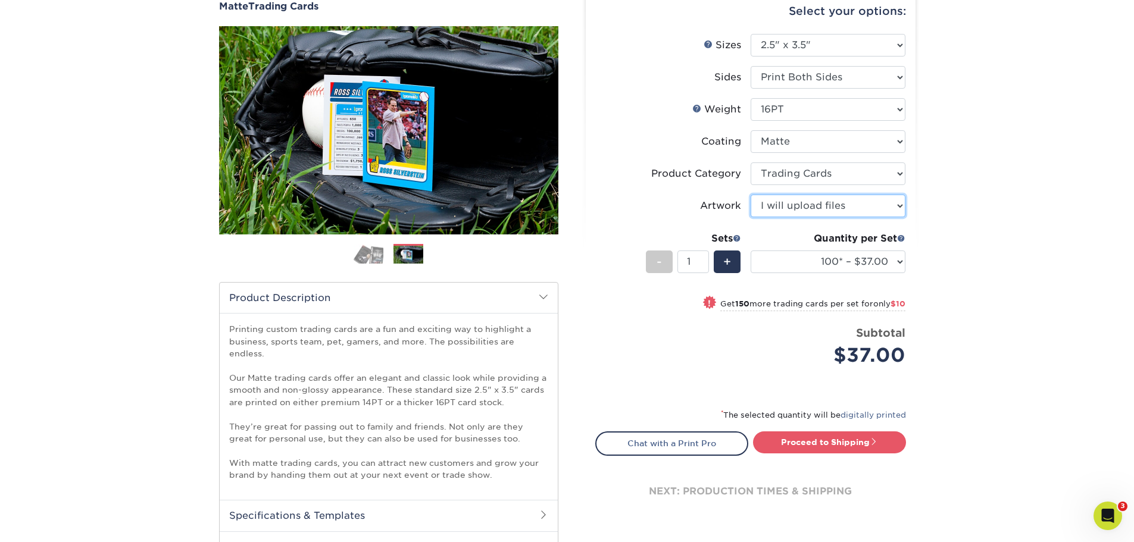
scroll to position [119, 0]
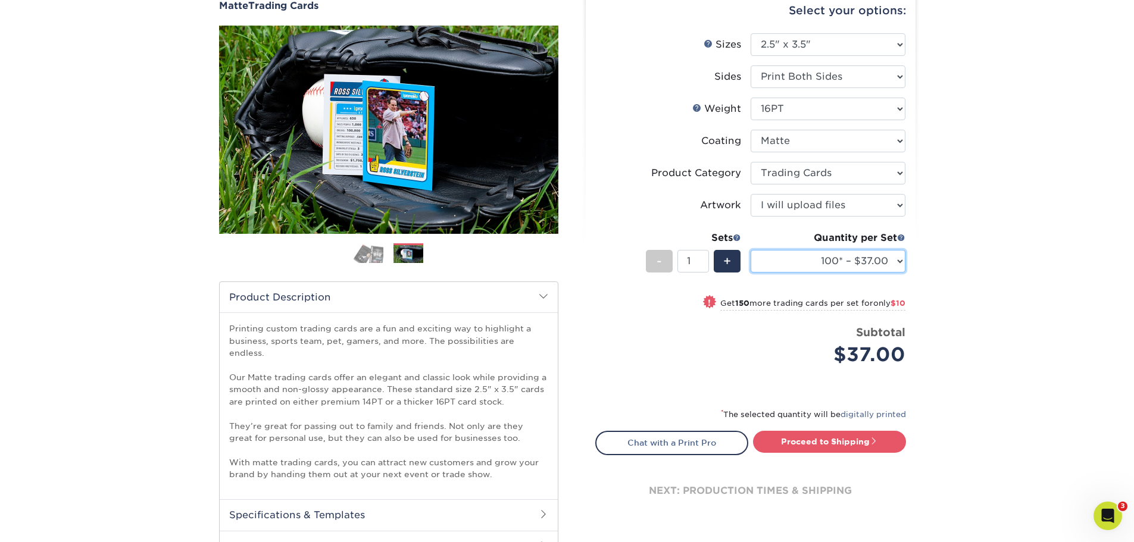
click at [899, 263] on select "100* – $37.00 250* – $47.00 500* – $58.00 1000 – $71.00 2500 – $141.00 5000 – $…" at bounding box center [828, 261] width 155 height 23
select select "250* – $47.00"
click at [751, 250] on select "100* – $37.00 250* – $47.00 500* – $58.00 1000 – $71.00 2500 – $141.00 5000 – $…" at bounding box center [828, 261] width 155 height 23
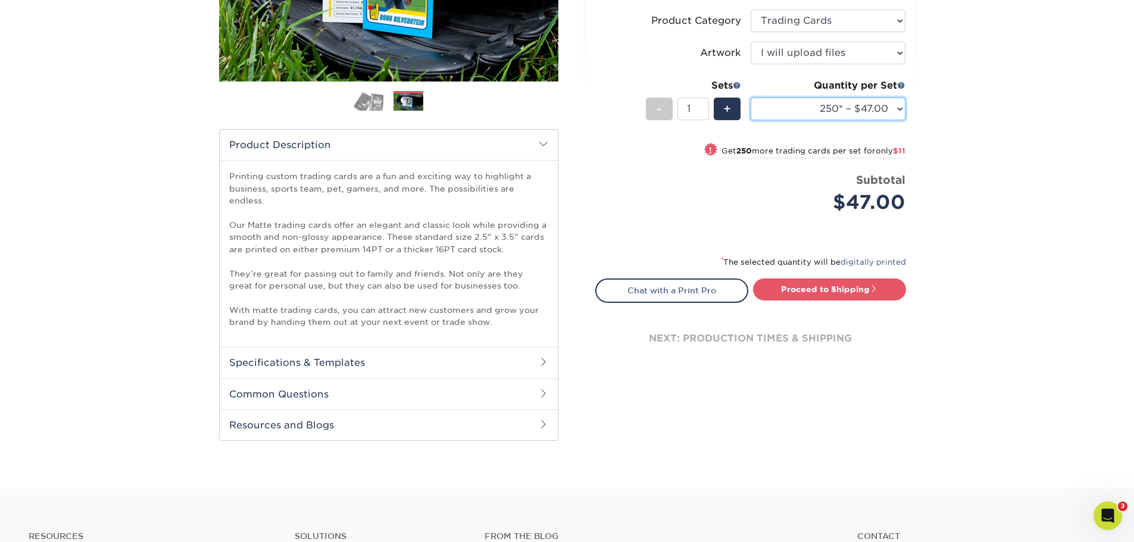
scroll to position [298, 0]
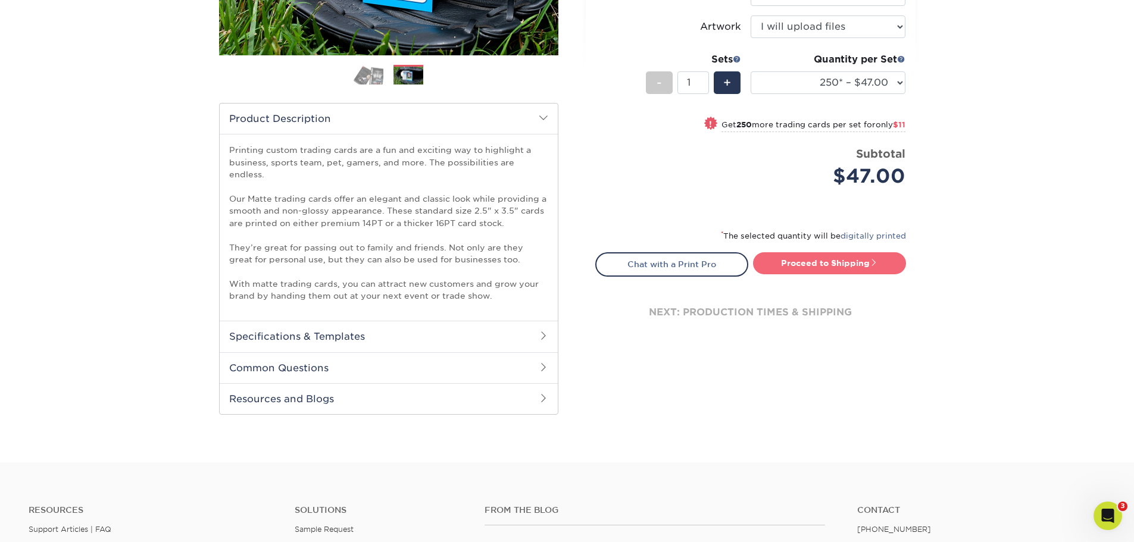
click at [811, 263] on link "Proceed to Shipping" at bounding box center [829, 262] width 153 height 21
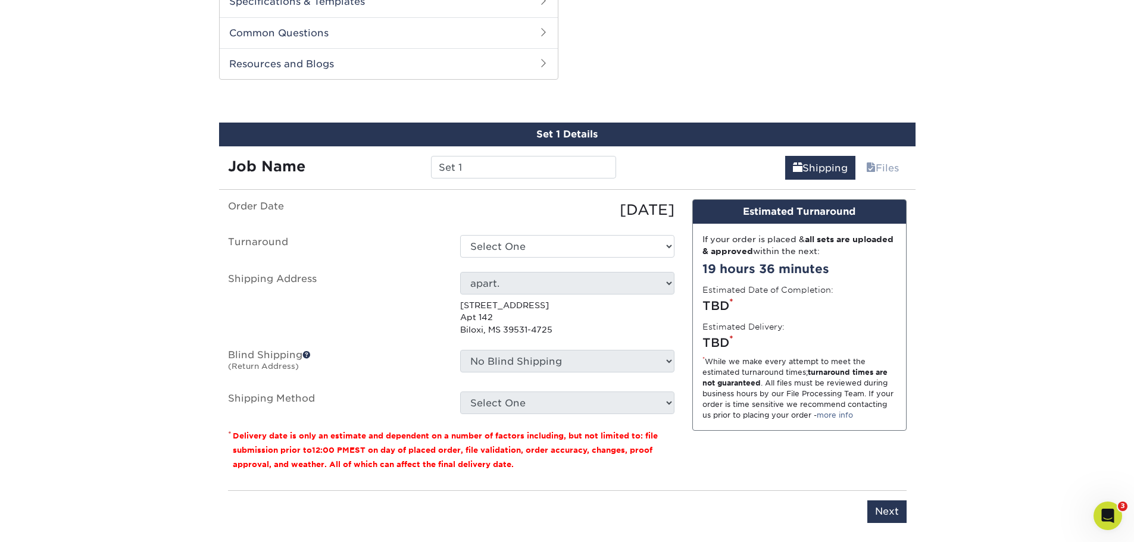
scroll to position [642, 0]
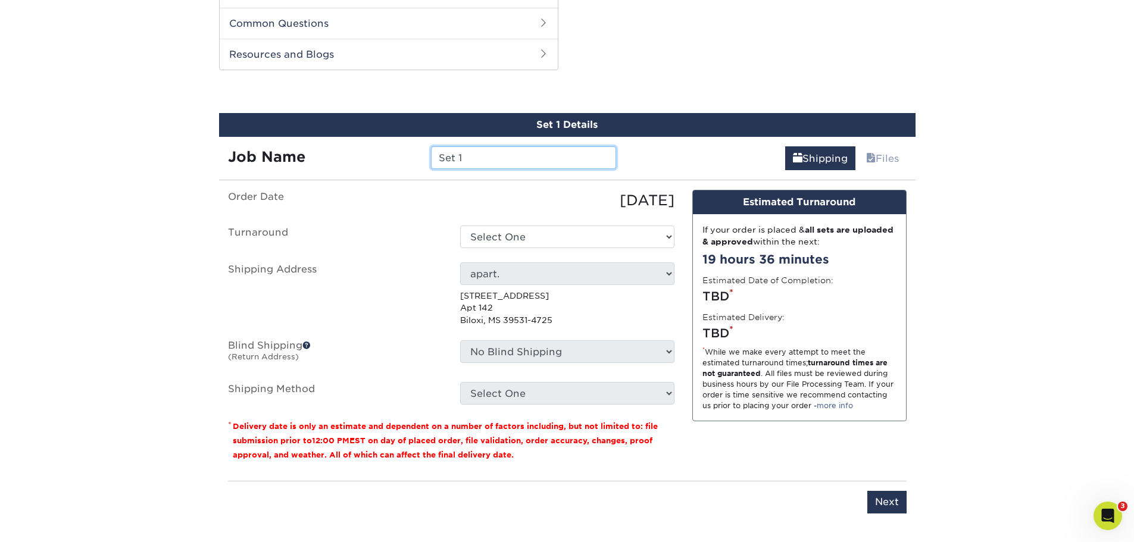
drag, startPoint x: 509, startPoint y: 151, endPoint x: 367, endPoint y: 154, distance: 141.7
click at [383, 152] on div "Job Name Set 1" at bounding box center [422, 157] width 407 height 23
type input "EE 1 - Matte"
click at [551, 228] on select "Select One 2-4 Business Days 2 Day Next Business Day" at bounding box center [567, 237] width 214 height 23
select select "b62daecb-453a-4409-9c93-b05b4694b9a6"
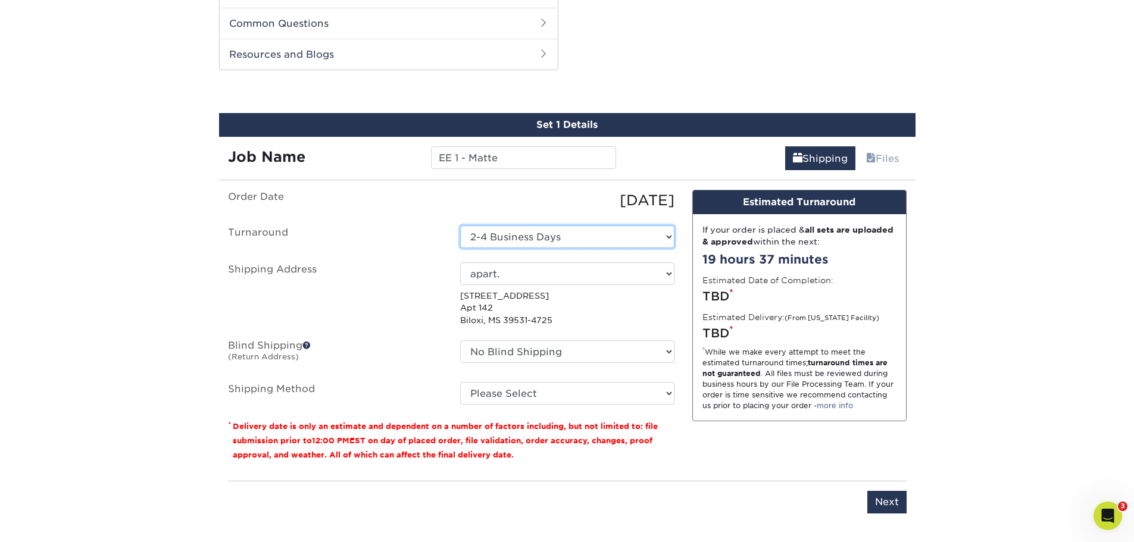
click at [662, 226] on select "Select One 2-4 Business Days 2 Day Next Business Day" at bounding box center [567, 237] width 214 height 23
click at [460, 226] on select "Select One 2-4 Business Days 2 Day Next Business Day" at bounding box center [567, 237] width 214 height 23
click at [537, 264] on select "Select One Alex apart. APO Japan Maine + Add New Address" at bounding box center [567, 273] width 214 height 23
select select "286641"
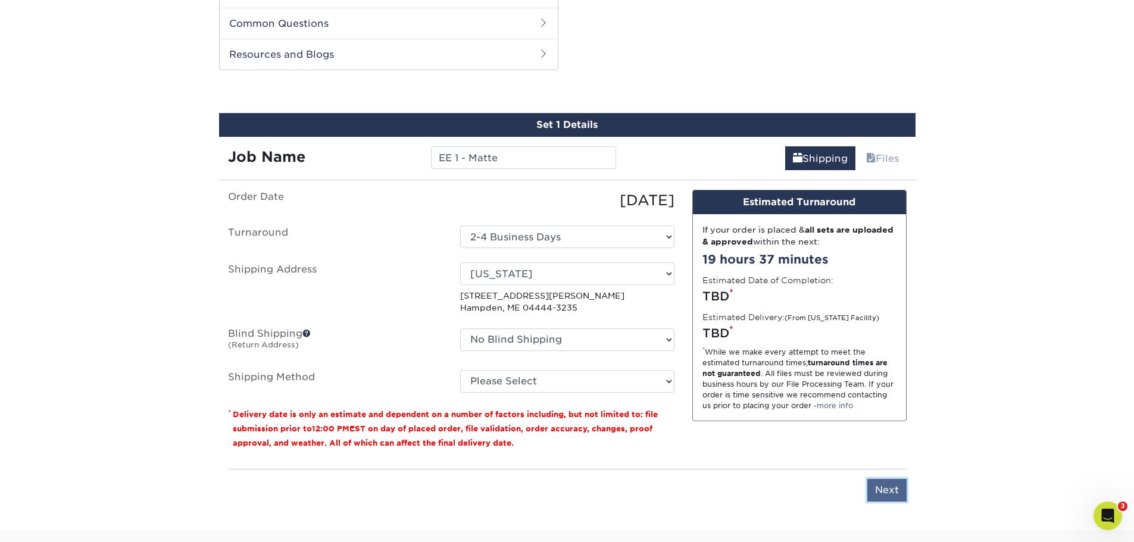
click at [883, 479] on input "Next" at bounding box center [886, 490] width 39 height 23
type input "Next"
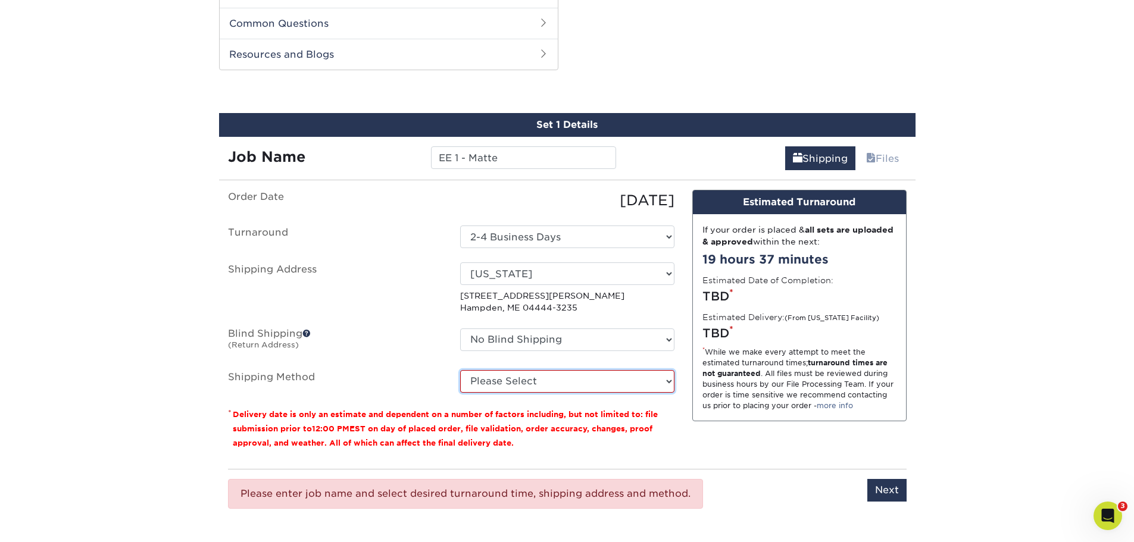
click at [542, 372] on select "Please Select 3 Day Shipping Service (+$22.71) 2 Day Air Shipping (+$23.18) Gro…" at bounding box center [567, 381] width 214 height 23
select select "12"
click at [460, 370] on select "Please Select 3 Day Shipping Service (+$22.71) 2 Day Air Shipping (+$23.18) Gro…" at bounding box center [567, 381] width 214 height 23
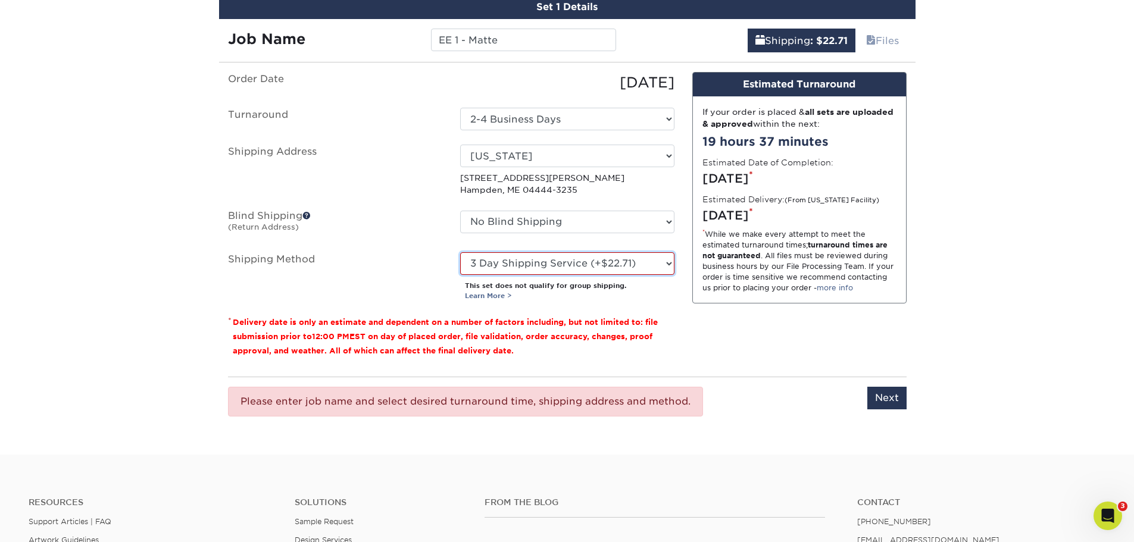
scroll to position [761, 0]
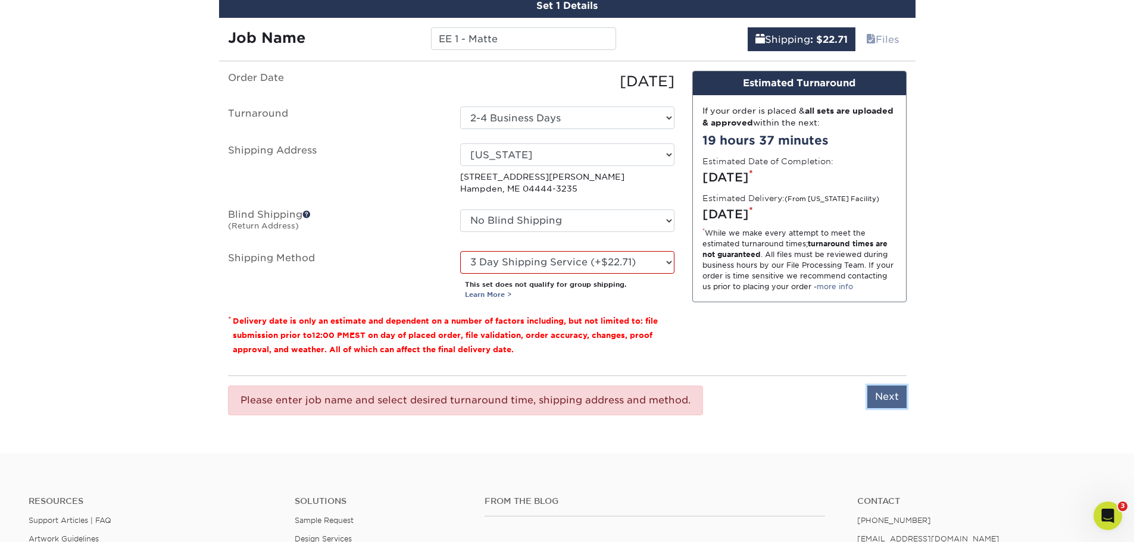
click at [887, 389] on input "Next" at bounding box center [886, 397] width 39 height 23
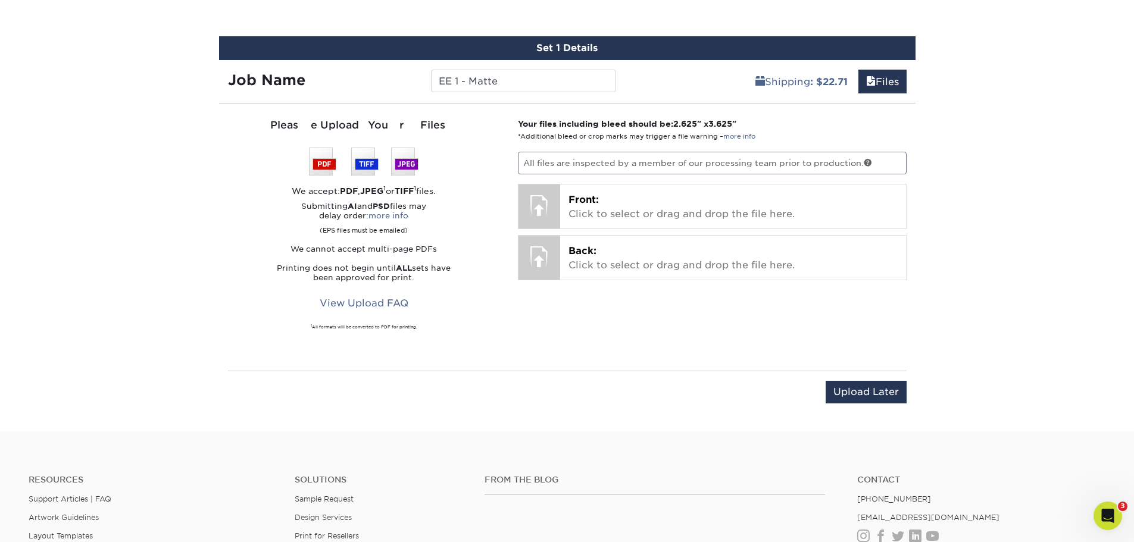
scroll to position [642, 0]
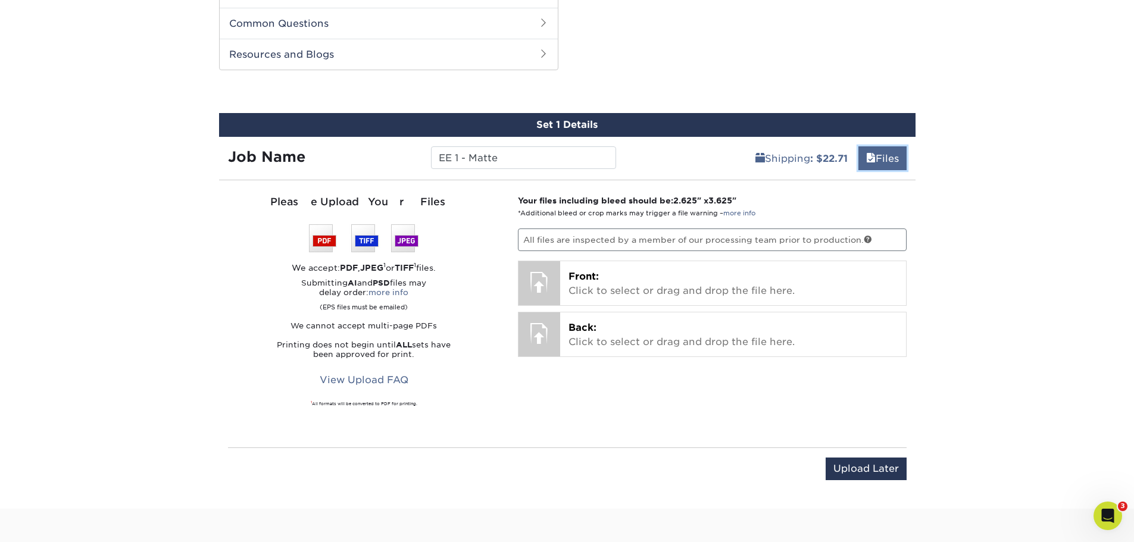
click at [884, 146] on link "Files" at bounding box center [882, 158] width 48 height 24
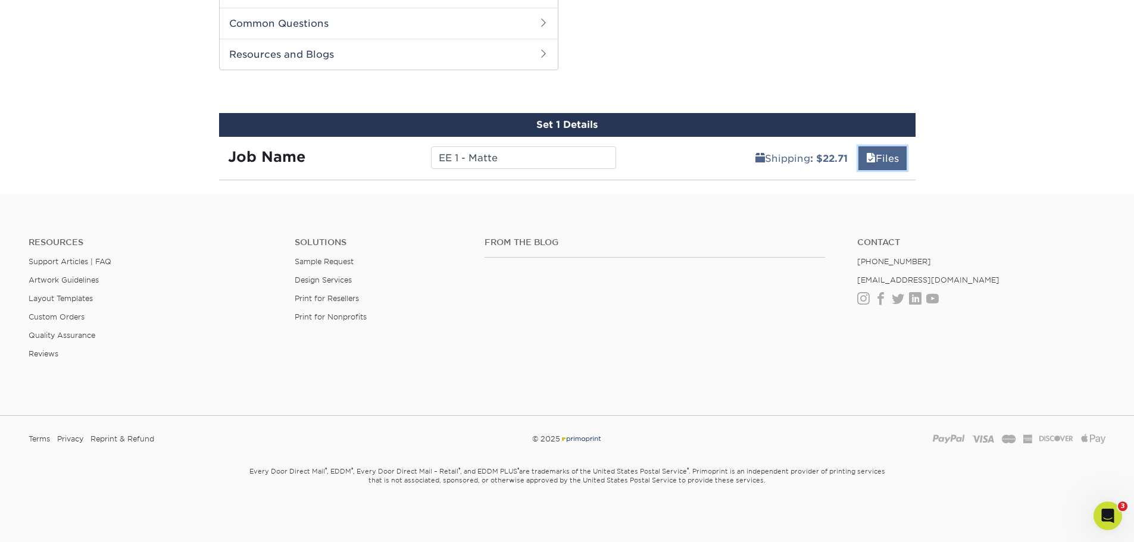
scroll to position [631, 0]
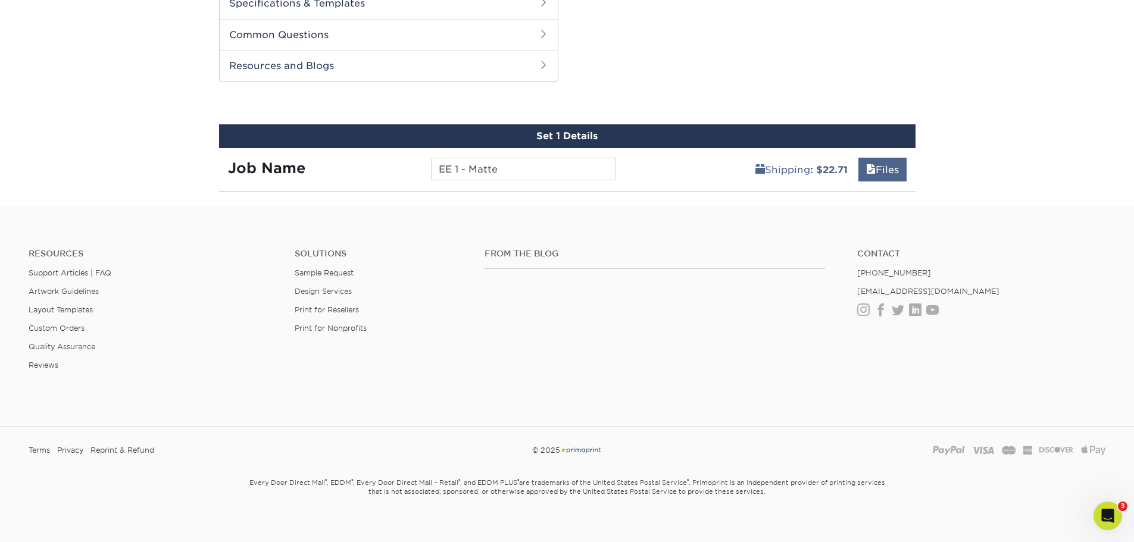
click at [884, 148] on div "Shipping : $22.71 Files" at bounding box center [770, 164] width 290 height 33
click at [881, 158] on link "Files" at bounding box center [882, 170] width 48 height 24
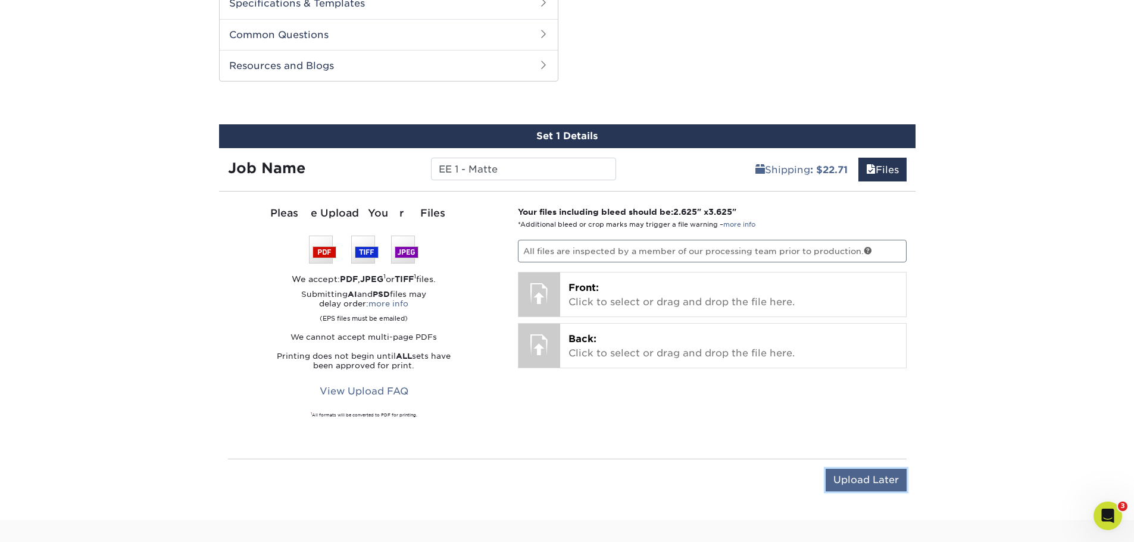
click at [858, 469] on input "Upload Later" at bounding box center [866, 480] width 81 height 23
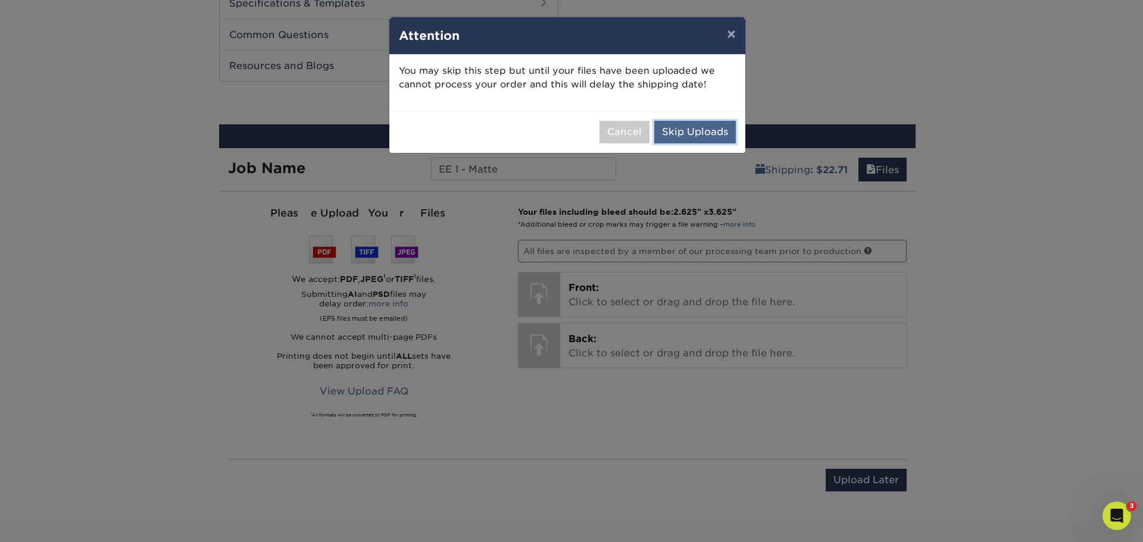
click at [689, 133] on button "Skip Uploads" at bounding box center [695, 132] width 82 height 23
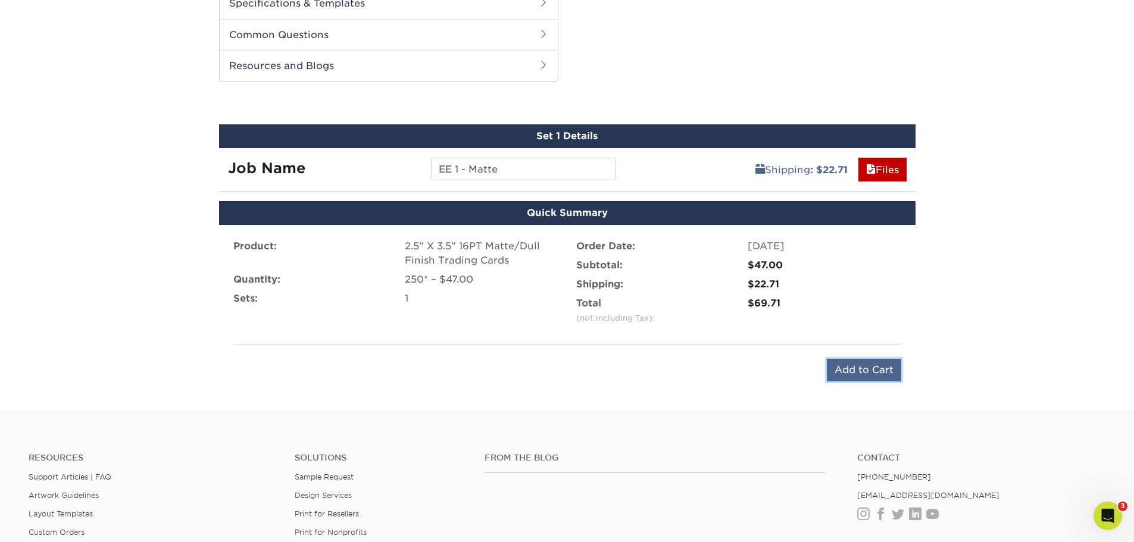
click at [863, 359] on input "Add to Cart" at bounding box center [864, 370] width 74 height 23
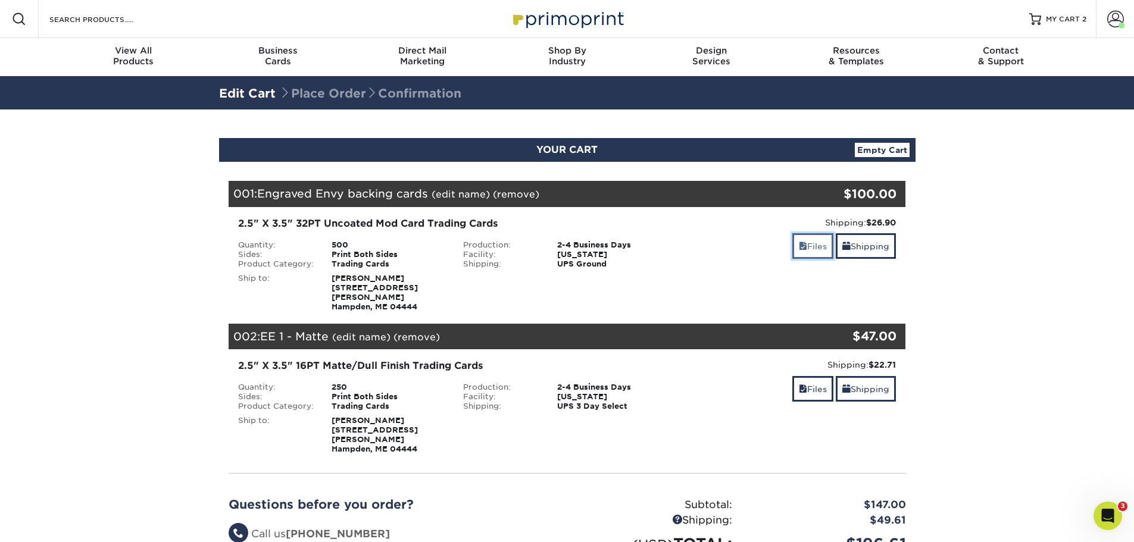
click at [802, 249] on span at bounding box center [803, 247] width 8 height 10
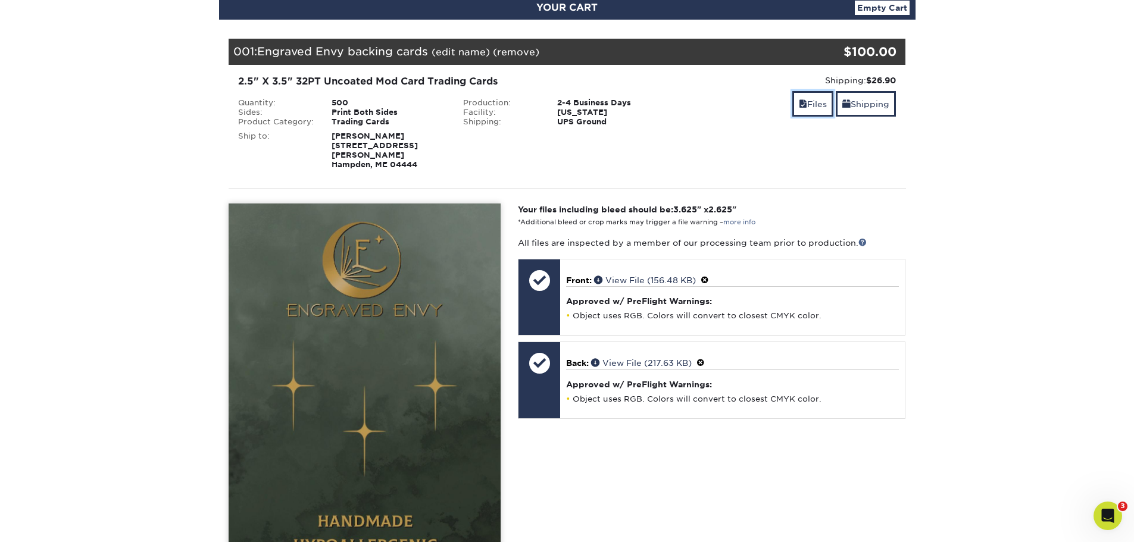
scroll to position [119, 0]
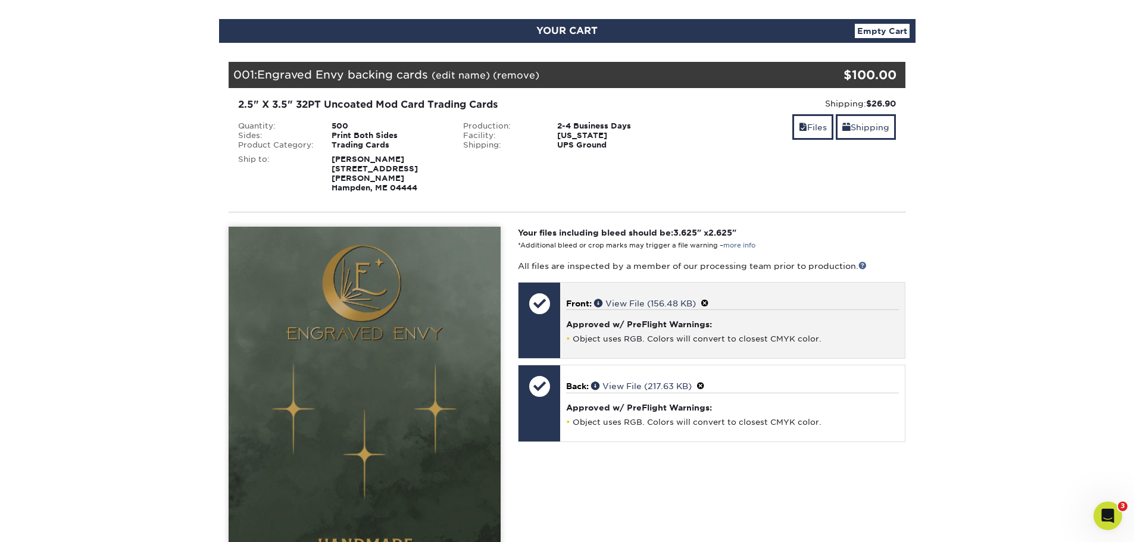
click at [543, 309] on div at bounding box center [539, 304] width 42 height 42
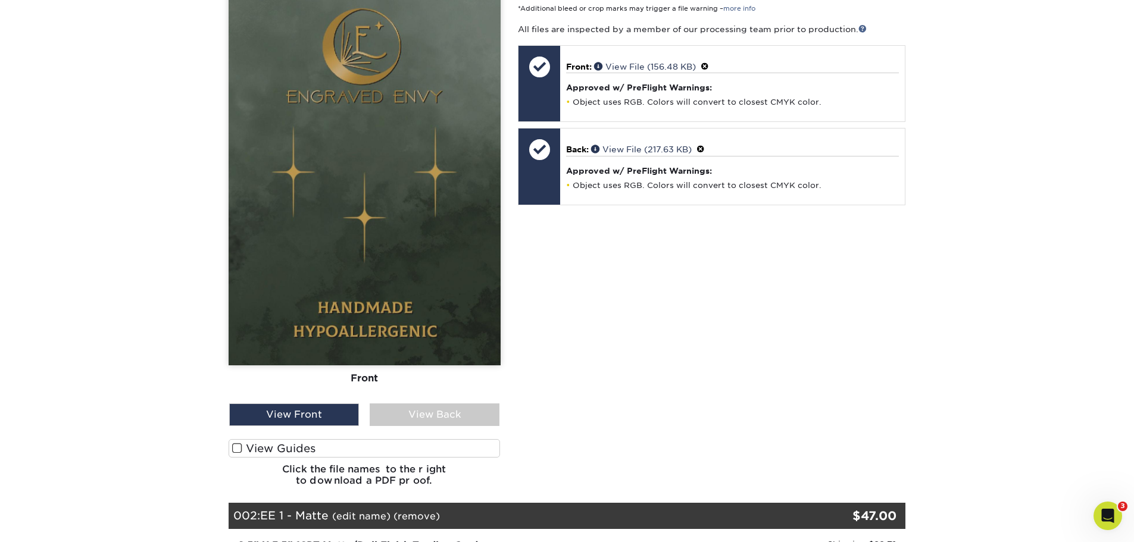
scroll to position [357, 0]
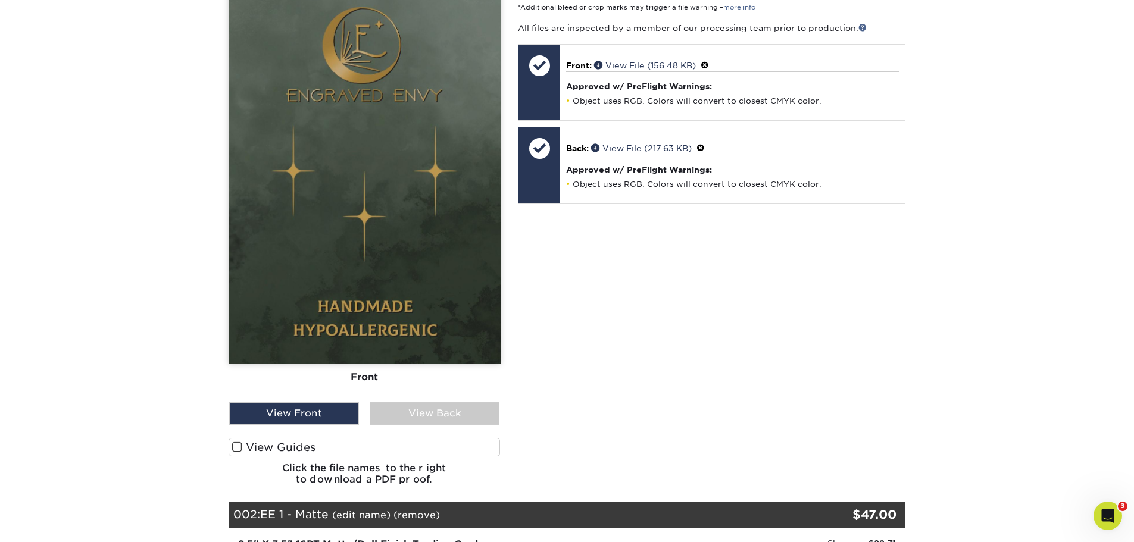
drag, startPoint x: 339, startPoint y: 154, endPoint x: 602, endPoint y: 287, distance: 294.4
click at [602, 287] on div "Your files including bleed should be: 3.625 " x 2.625 " *Additional bleed or cr…" at bounding box center [711, 242] width 405 height 507
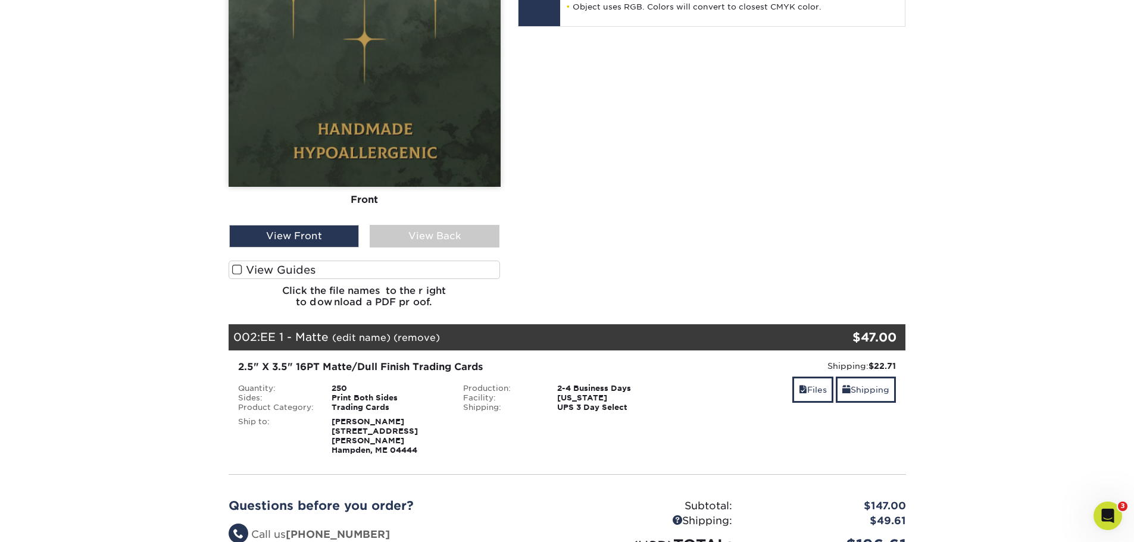
scroll to position [536, 0]
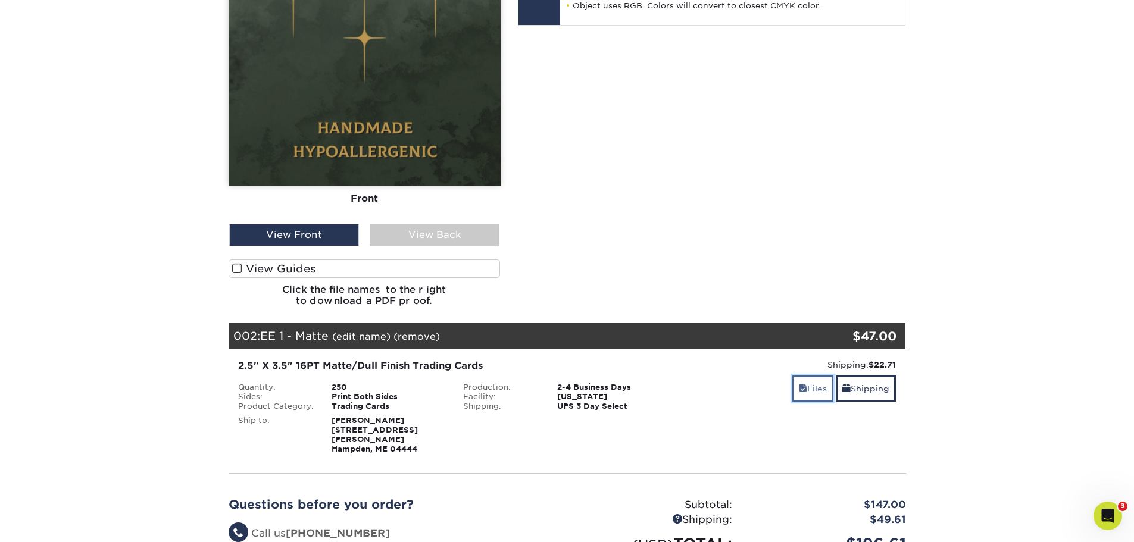
click at [818, 379] on link "Files" at bounding box center [812, 389] width 41 height 26
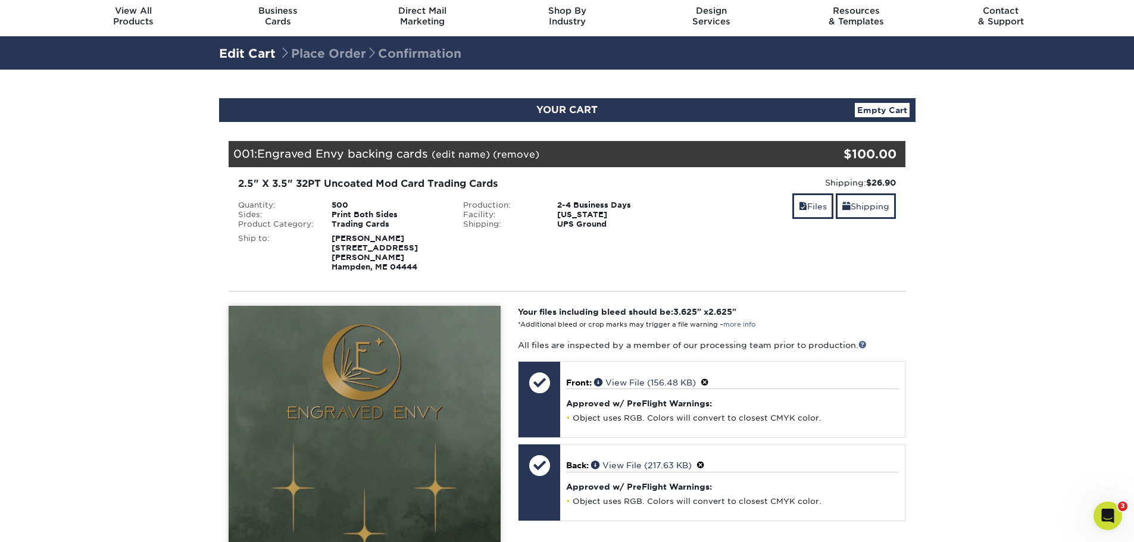
scroll to position [0, 0]
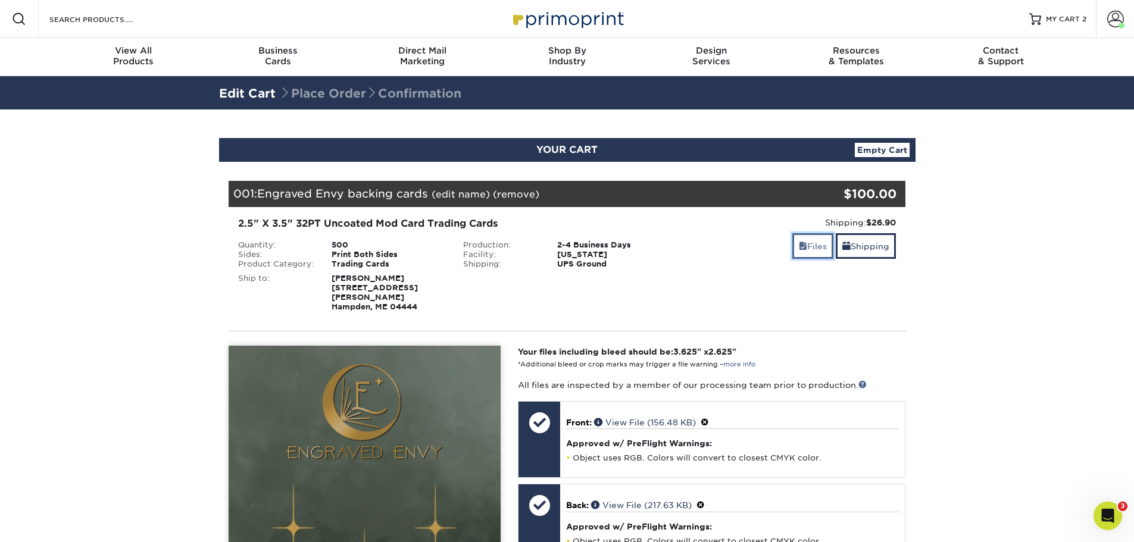
click at [810, 243] on link "Files" at bounding box center [812, 246] width 41 height 26
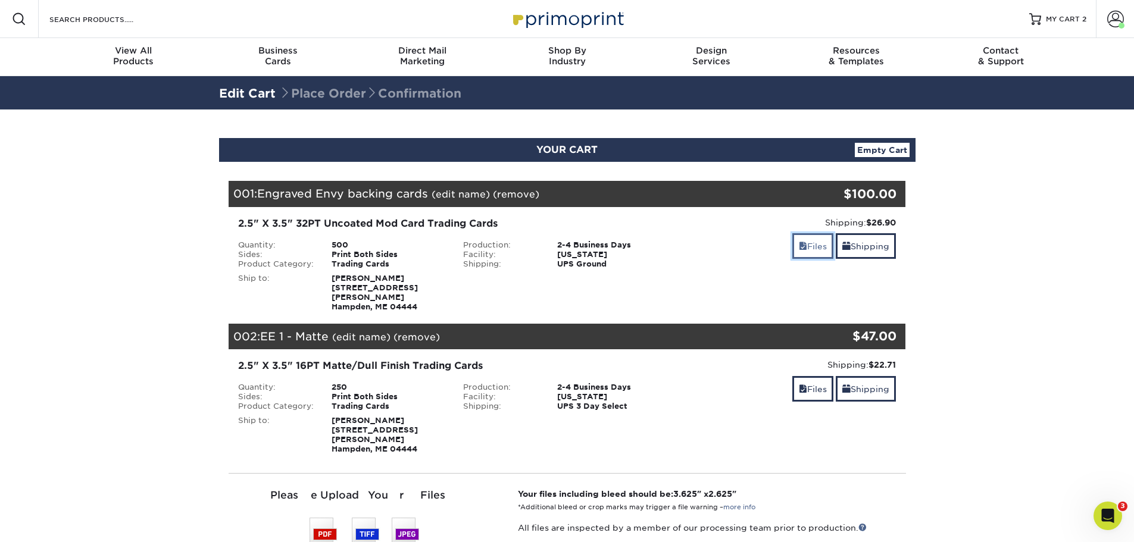
click at [809, 243] on link "Files" at bounding box center [812, 246] width 41 height 26
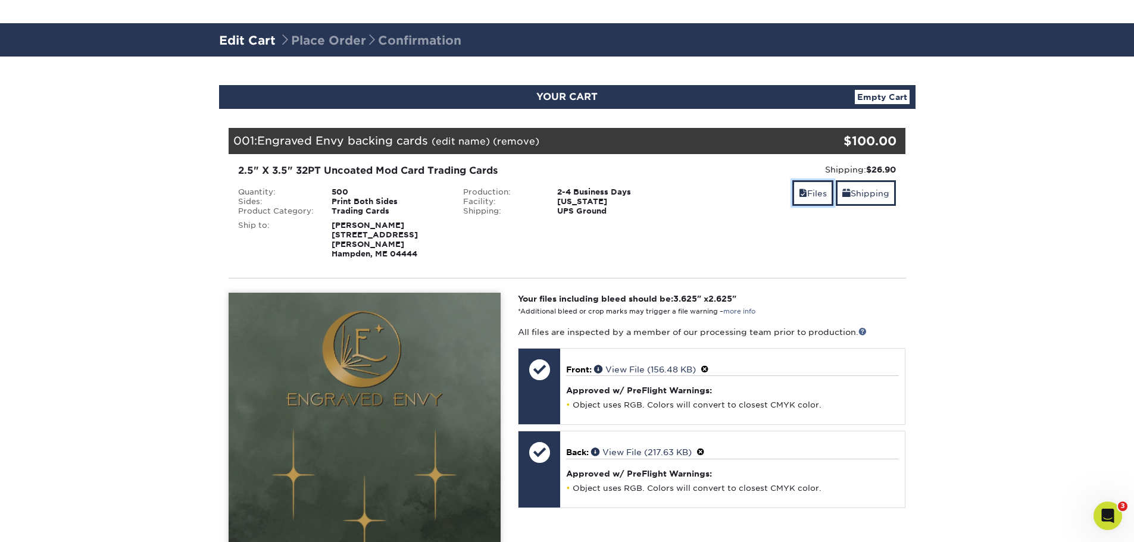
scroll to position [179, 0]
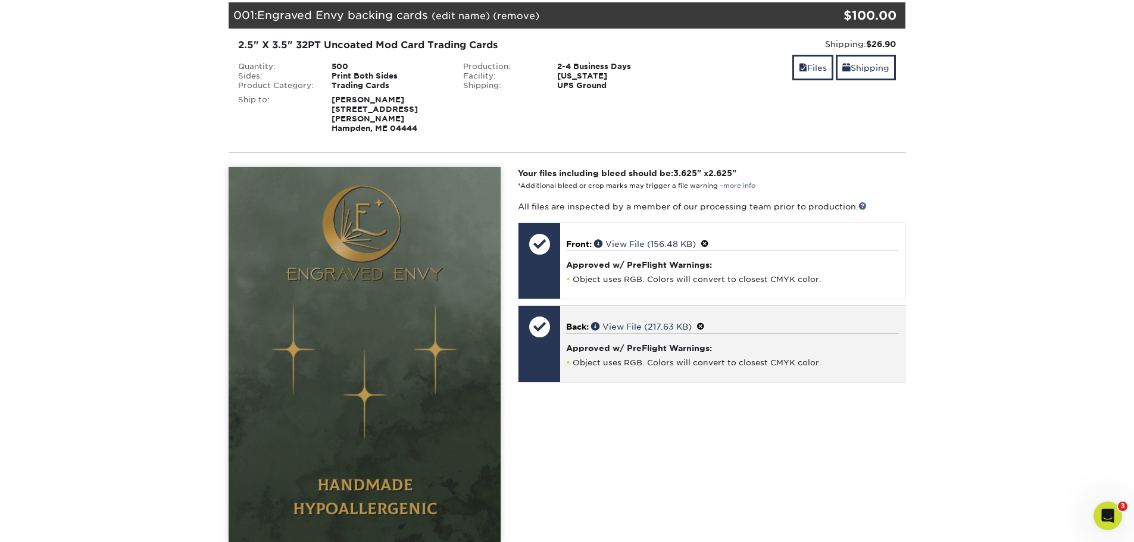
click at [537, 324] on div at bounding box center [539, 327] width 42 height 42
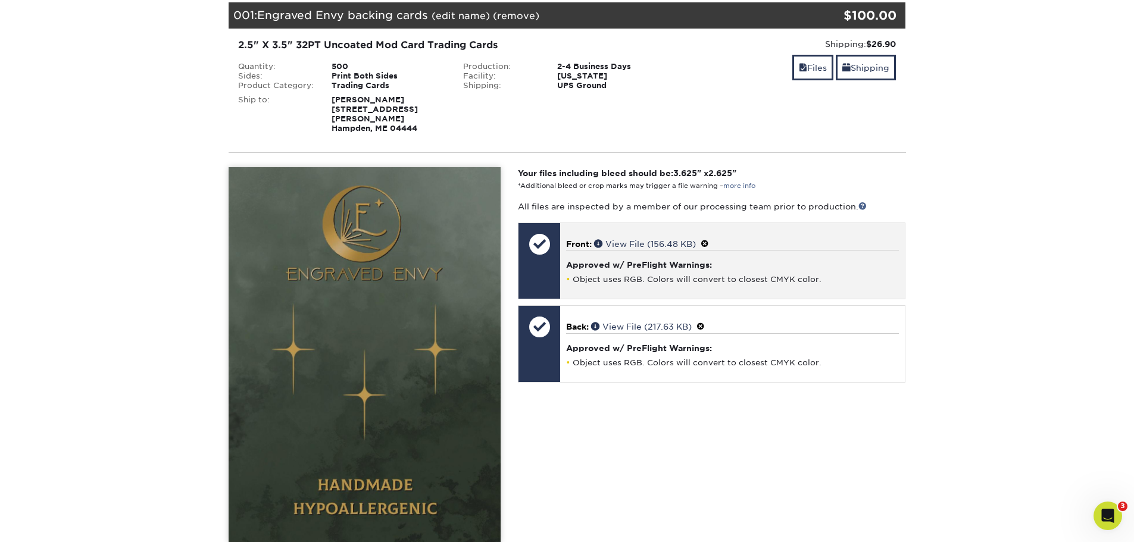
click at [543, 240] on div at bounding box center [539, 244] width 42 height 42
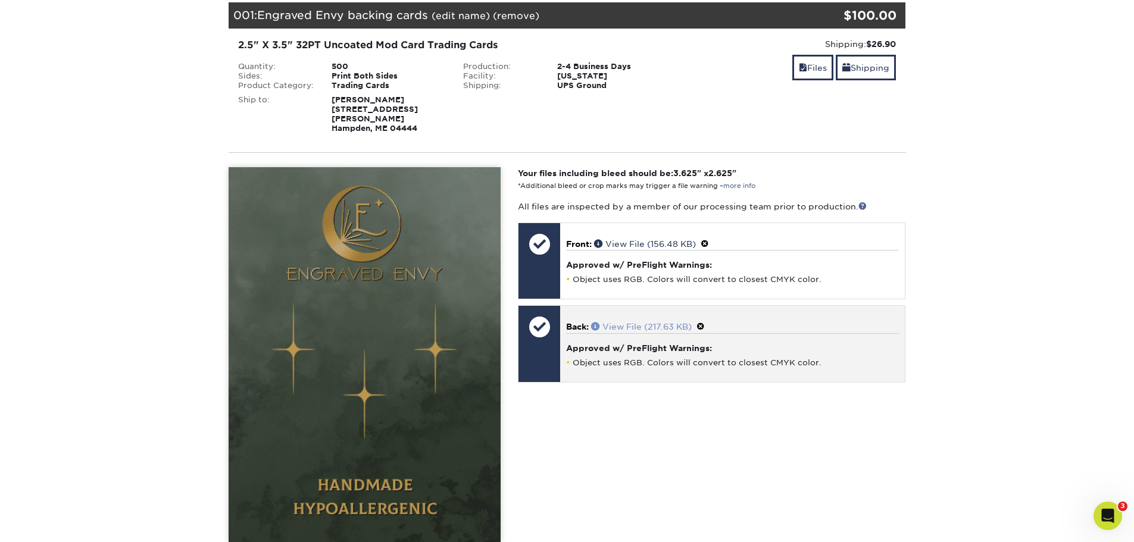
click at [631, 322] on link "View File (217.63 KB)" at bounding box center [641, 327] width 101 height 10
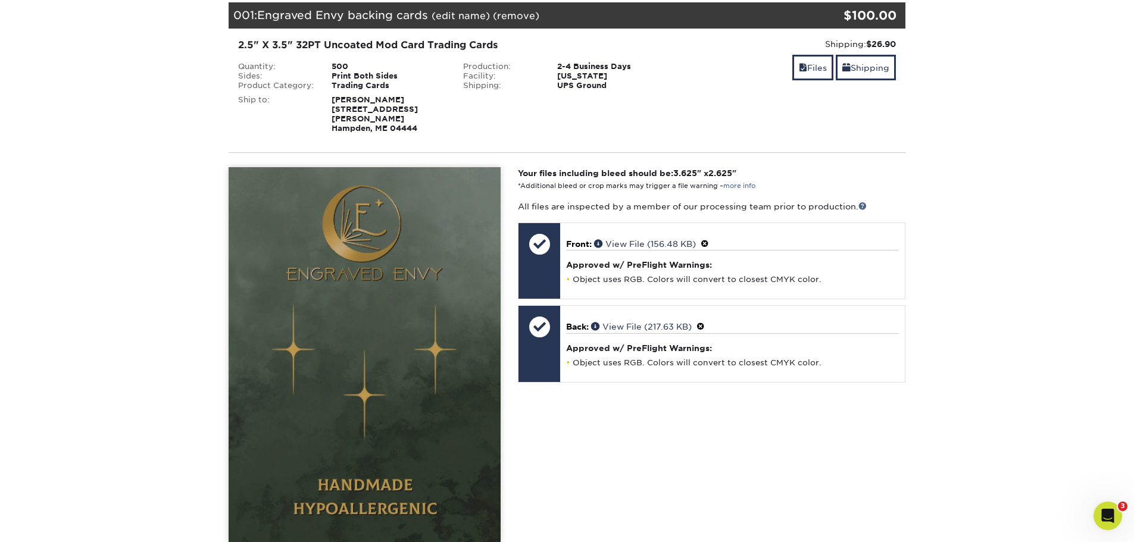
click at [734, 434] on div "Your files including bleed should be: 3.625 " x 2.625 " *Additional bleed or cr…" at bounding box center [711, 420] width 405 height 507
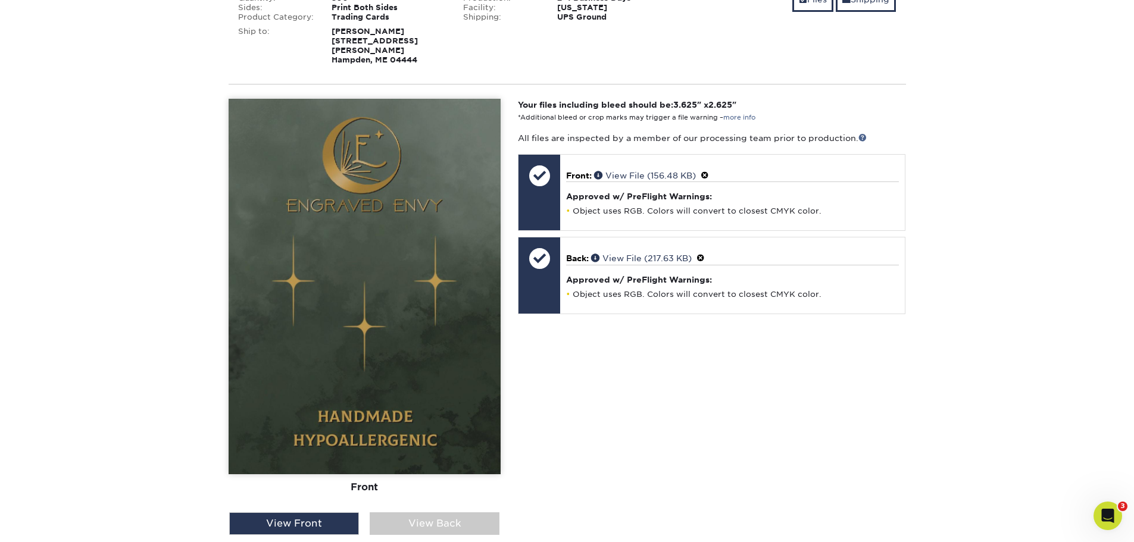
scroll to position [238, 0]
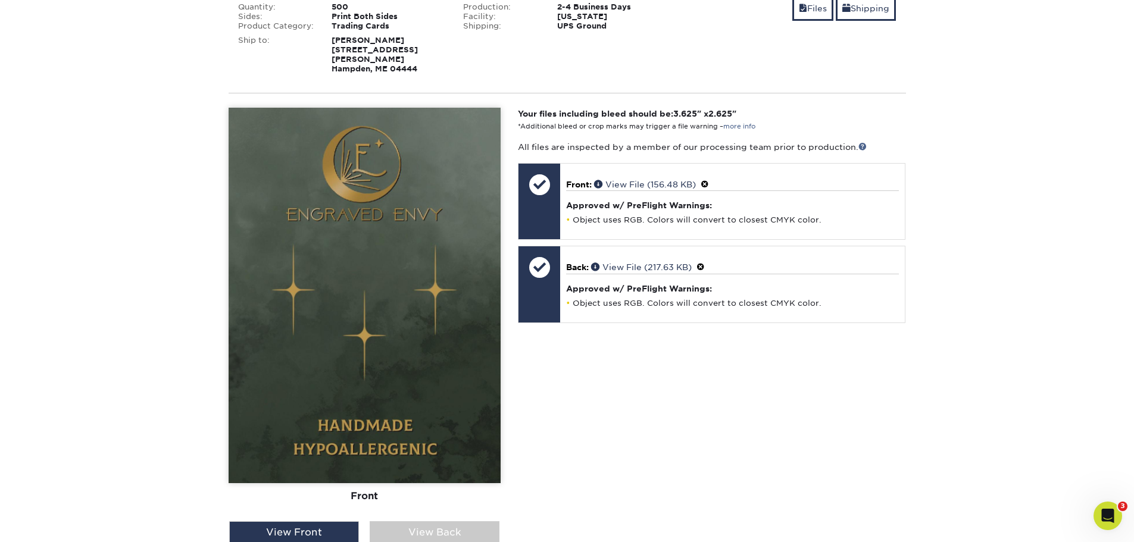
click at [721, 378] on div "Your files including bleed should be: 3.625 " x 2.625 " *Additional bleed or cr…" at bounding box center [711, 361] width 405 height 507
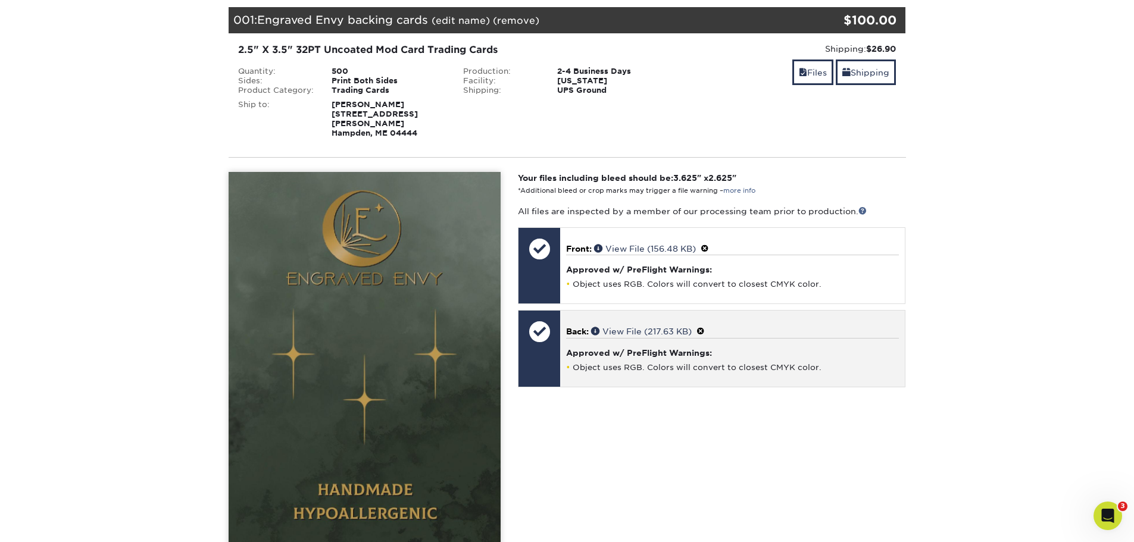
scroll to position [119, 0]
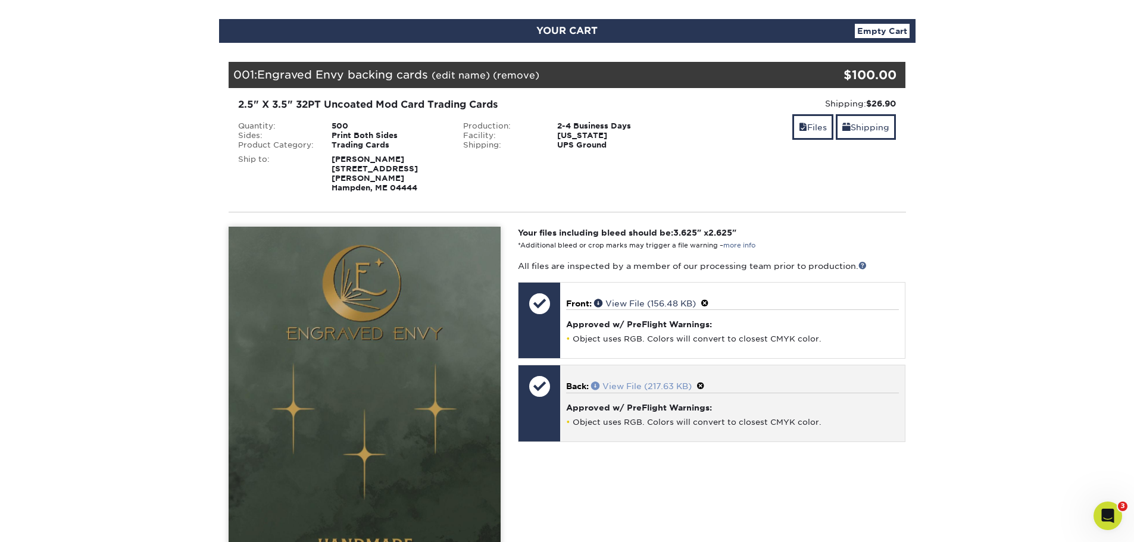
click at [640, 382] on link "View File (217.63 KB)" at bounding box center [641, 387] width 101 height 10
